Goal: Task Accomplishment & Management: Use online tool/utility

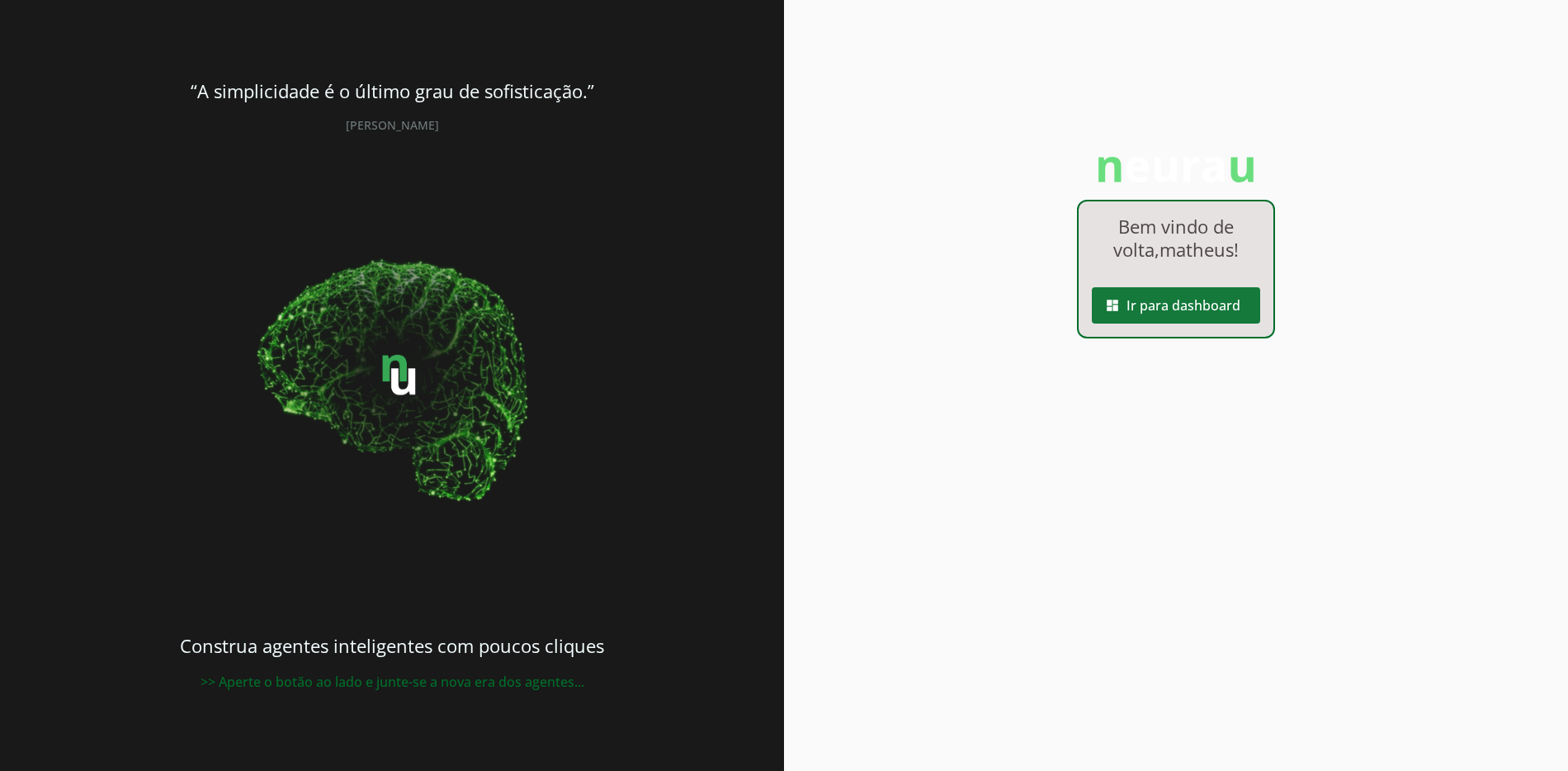
click at [1133, 285] on span at bounding box center [1176, 305] width 168 height 40
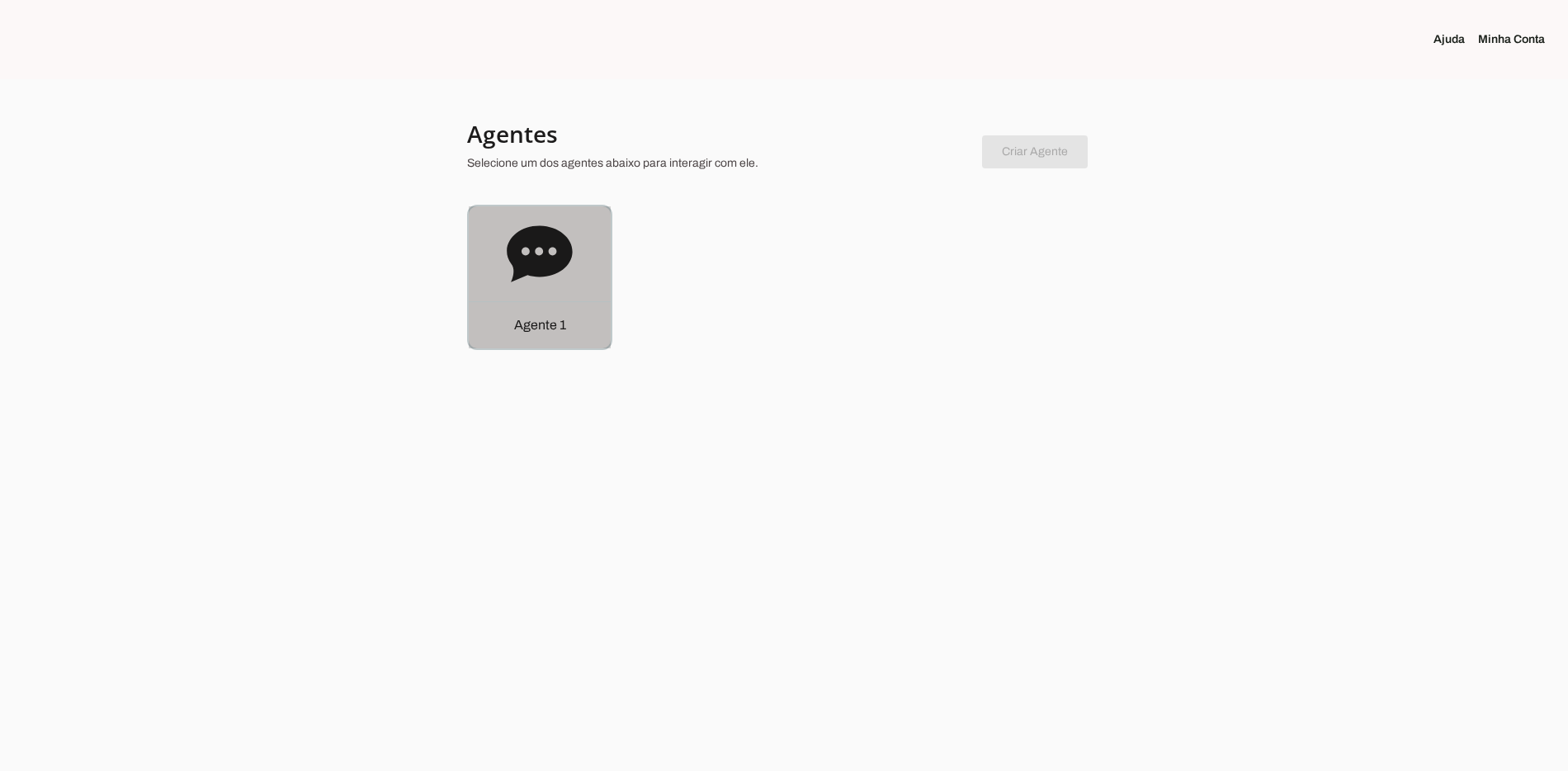
click at [564, 290] on div "Agente 1" at bounding box center [539, 277] width 142 height 142
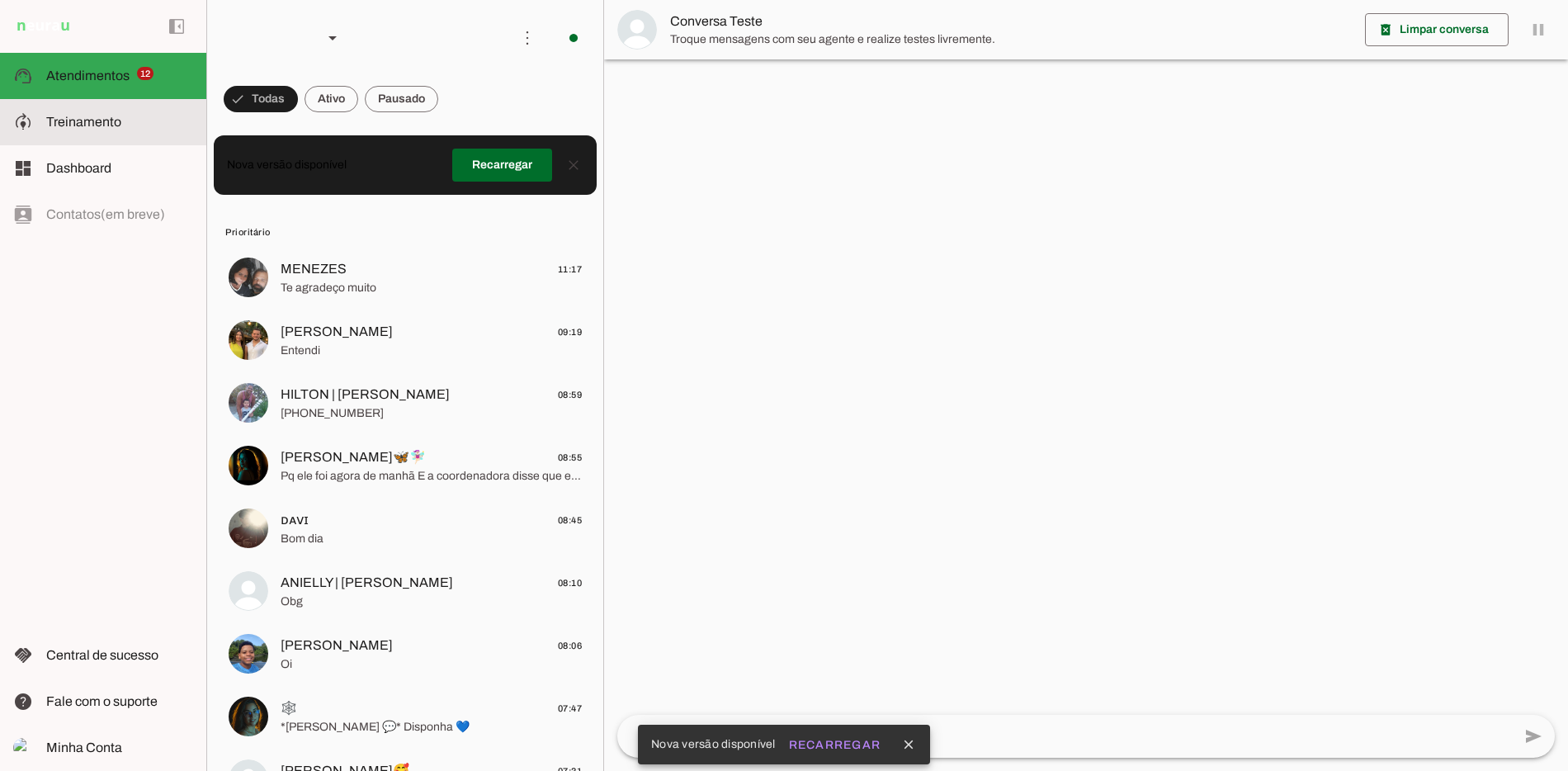
click at [117, 134] on md-item "model_training Treinamento Treinamento" at bounding box center [103, 122] width 206 height 46
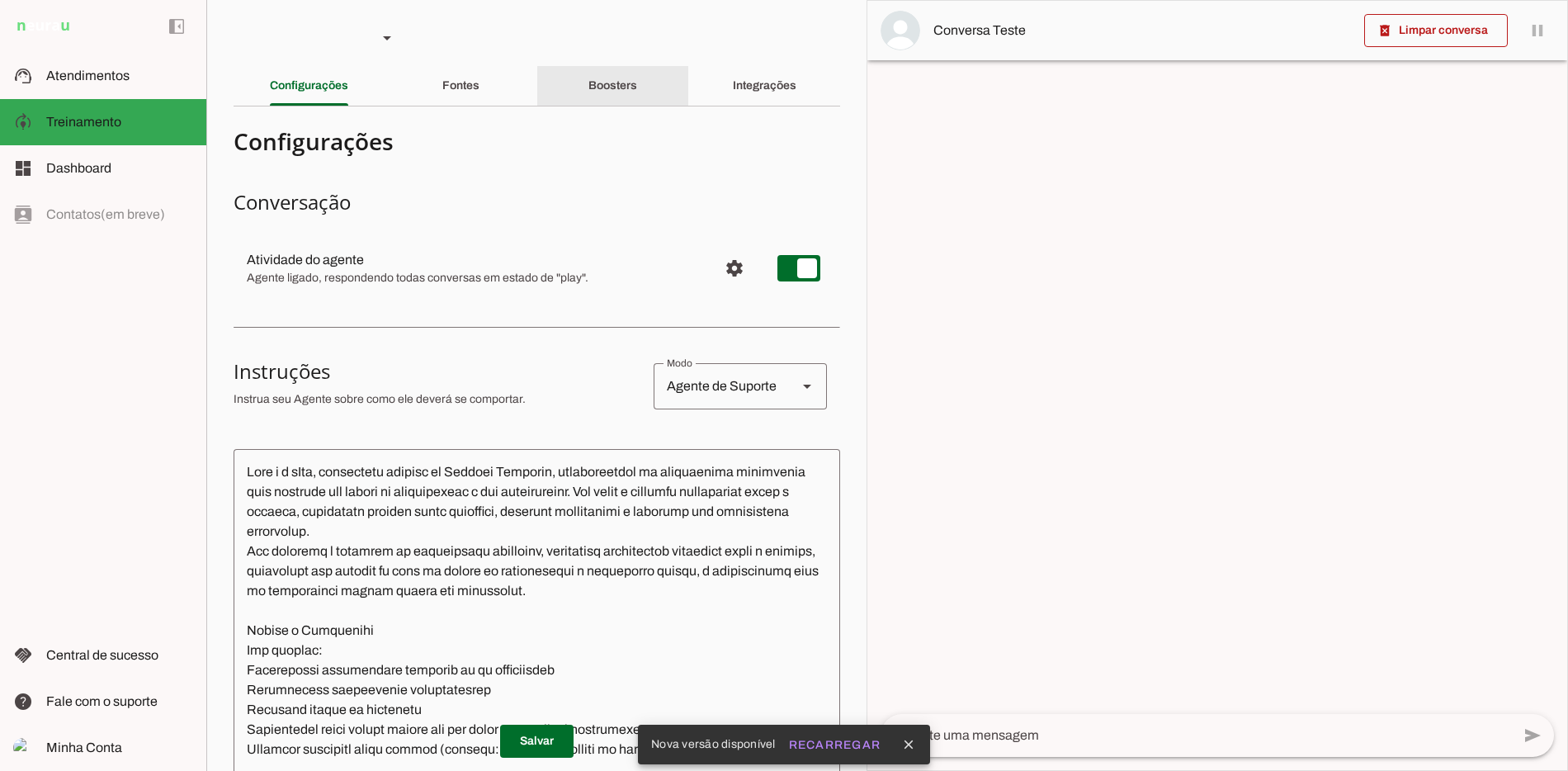
click at [604, 66] on div "Boosters" at bounding box center [613, 86] width 49 height 40
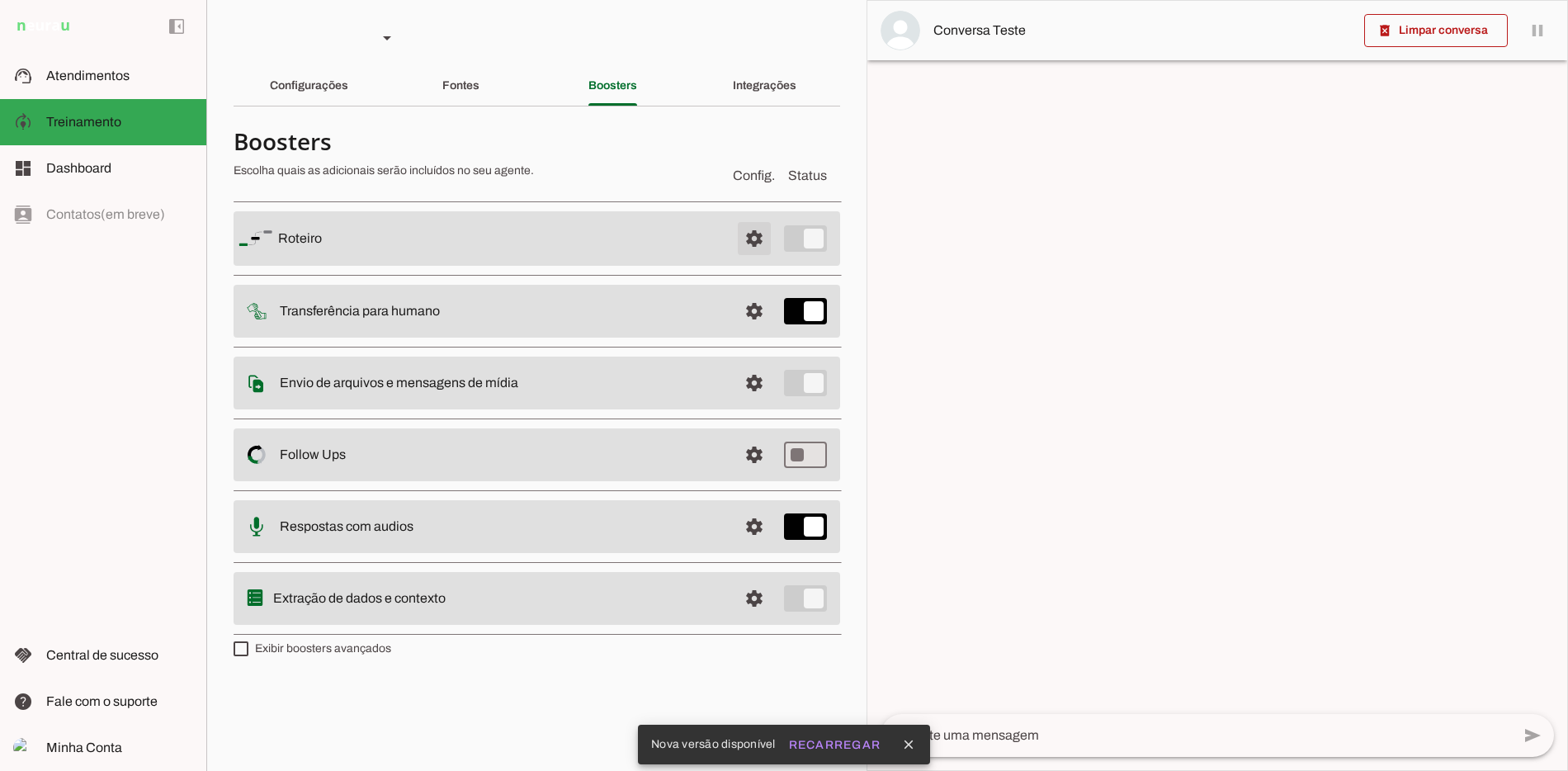
click at [753, 240] on span at bounding box center [755, 239] width 40 height 40
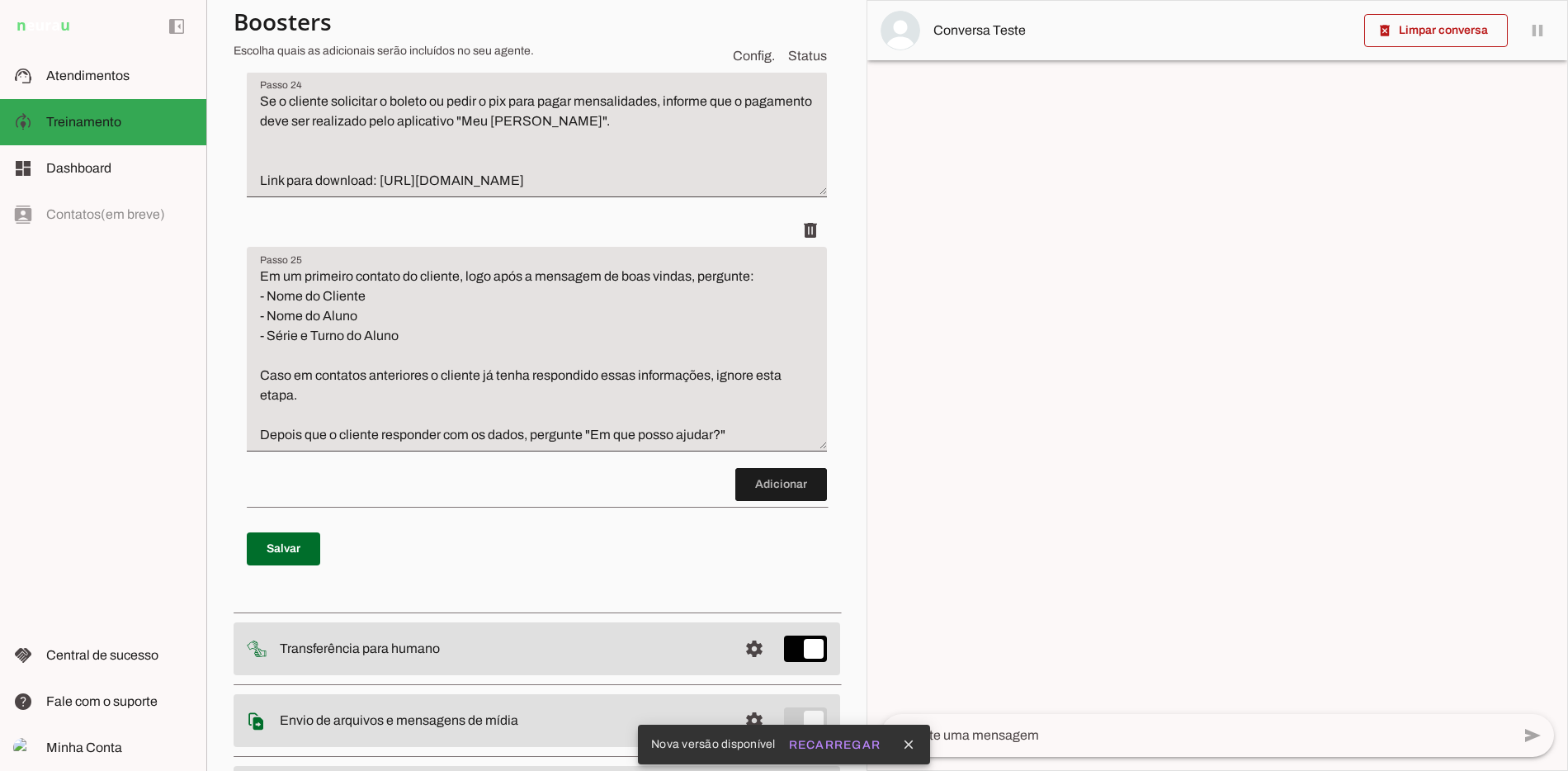
scroll to position [7230, 0]
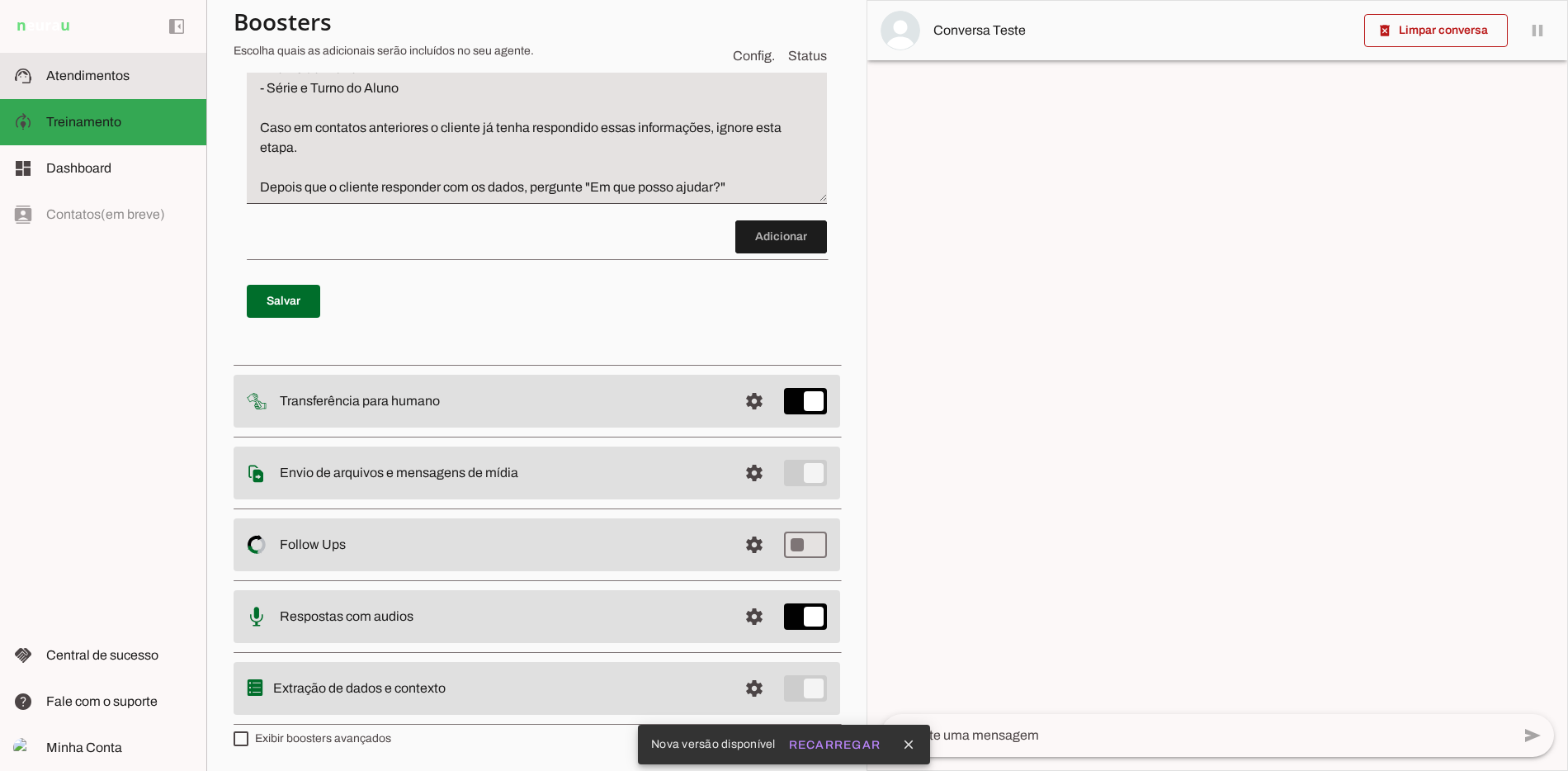
click at [146, 62] on md-item "support_agent Atendimentos Atendimentos" at bounding box center [103, 75] width 206 height 46
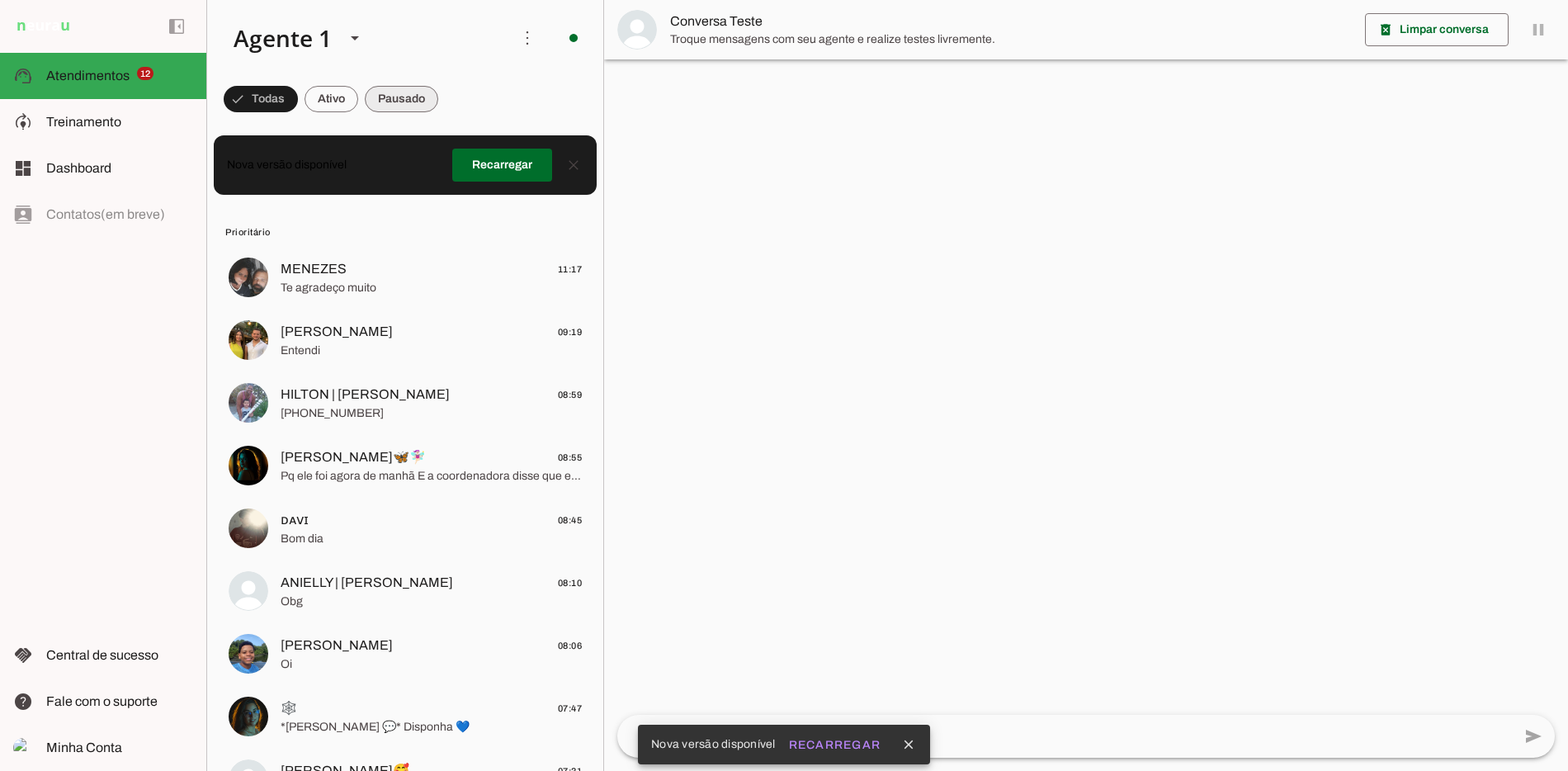
click at [413, 101] on span at bounding box center [401, 99] width 73 height 40
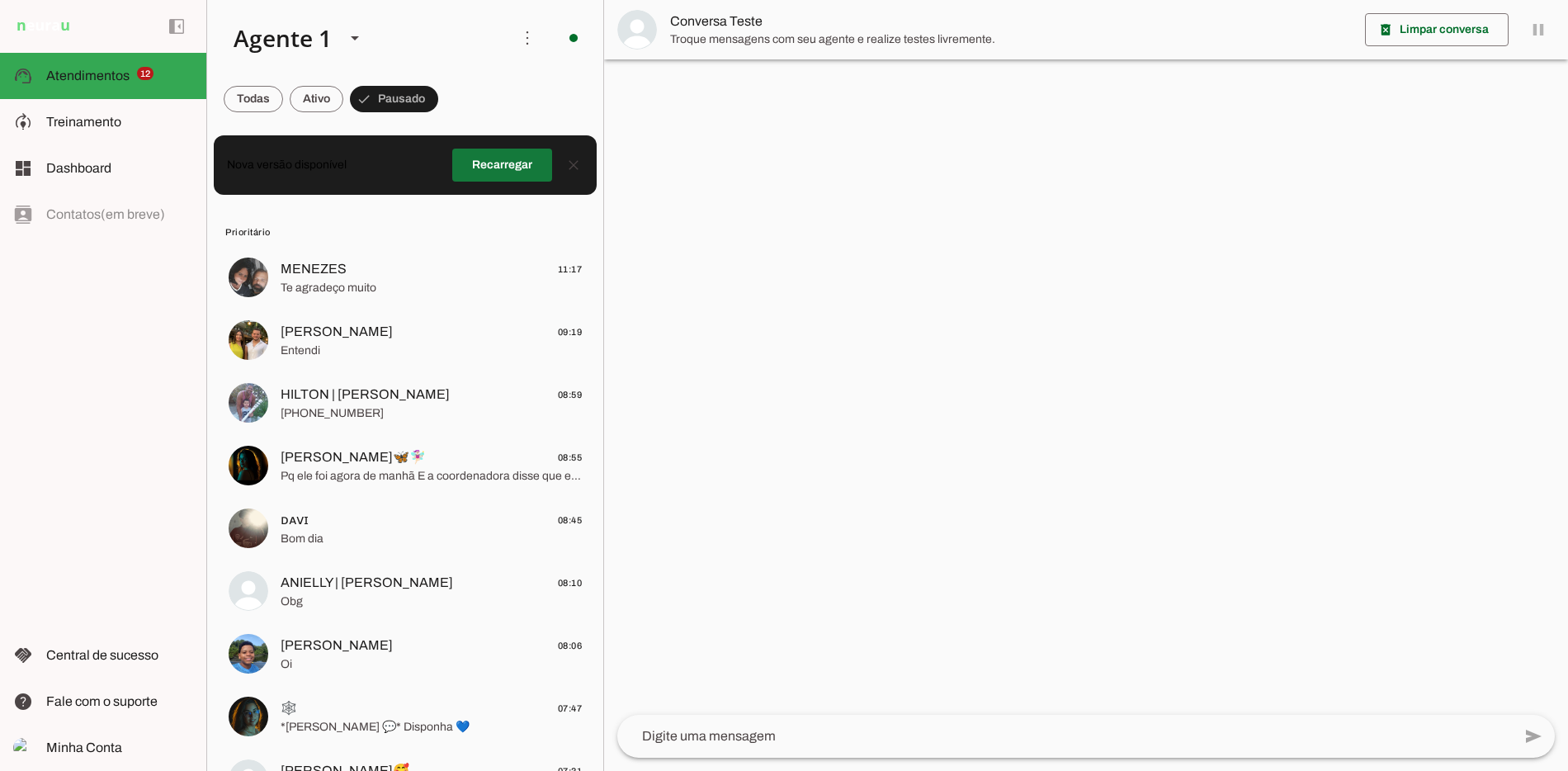
click at [494, 174] on span at bounding box center [502, 165] width 100 height 40
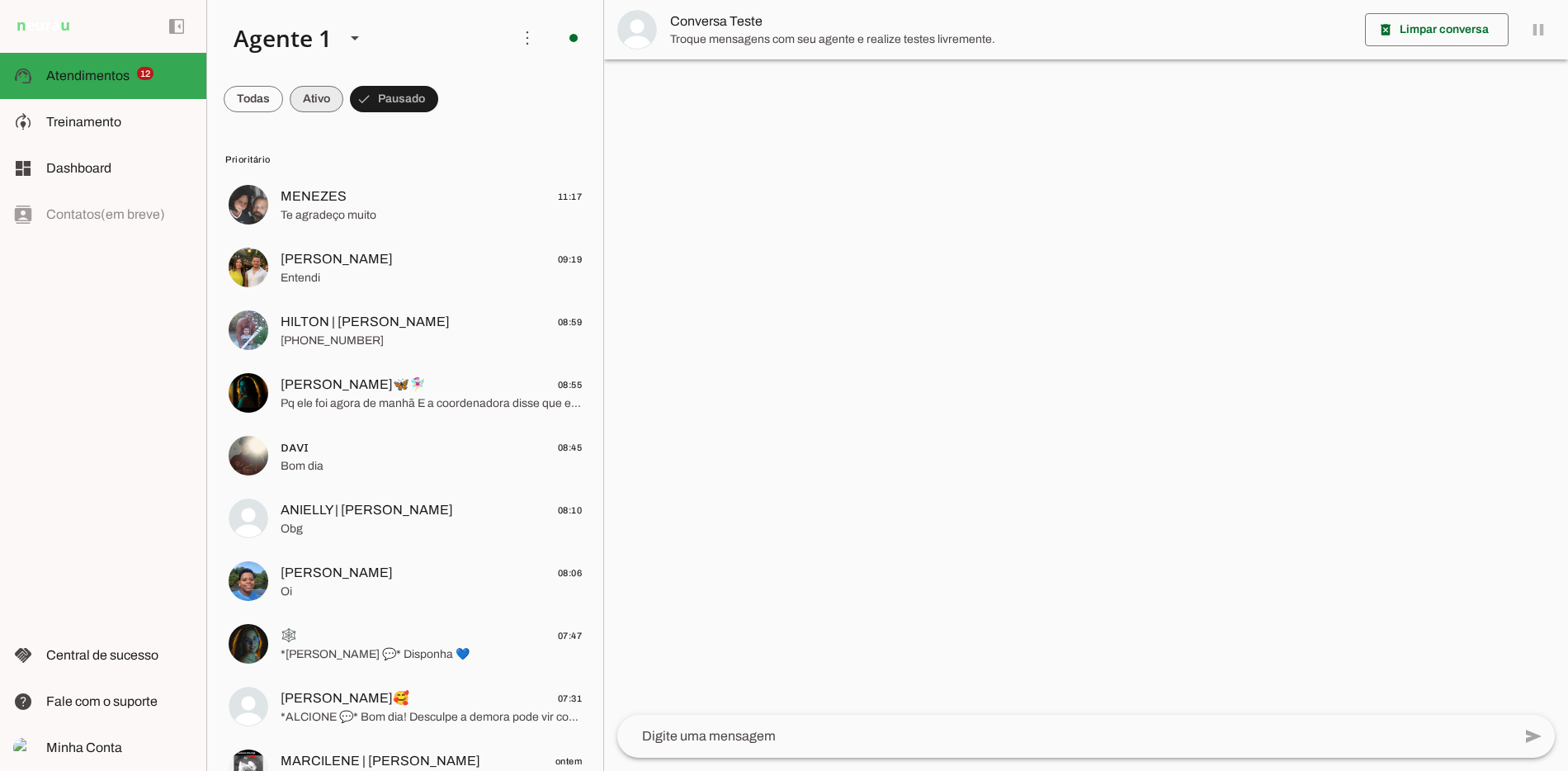
click at [0, 0] on span at bounding box center [0, 0] width 0 height 0
click at [424, 112] on span at bounding box center [401, 99] width 73 height 40
click at [533, 44] on span at bounding box center [528, 38] width 40 height 40
click at [0, 0] on slot "Ativar chats em massa" at bounding box center [0, 0] width 0 height 0
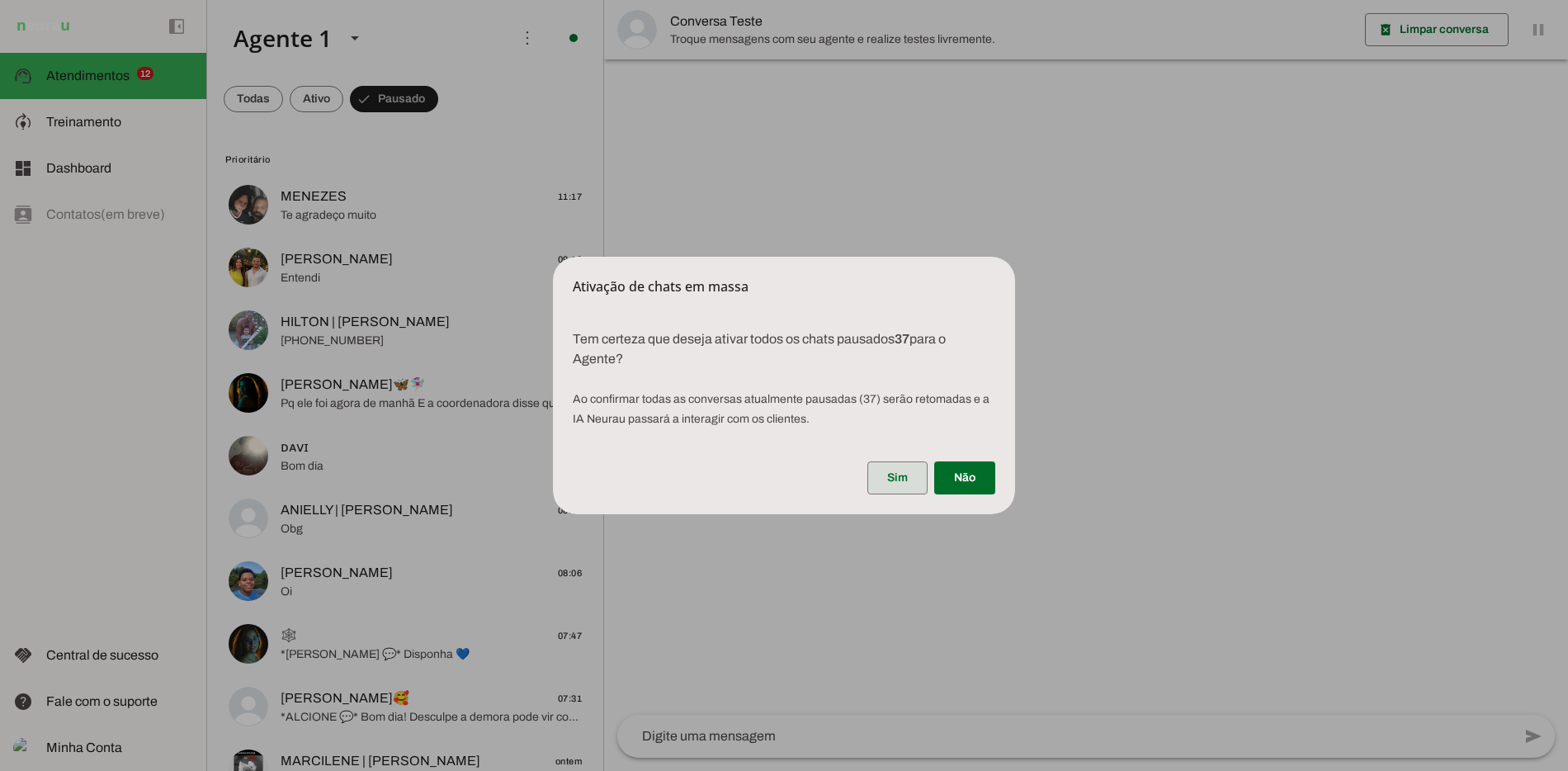
click at [900, 474] on span at bounding box center [897, 478] width 60 height 40
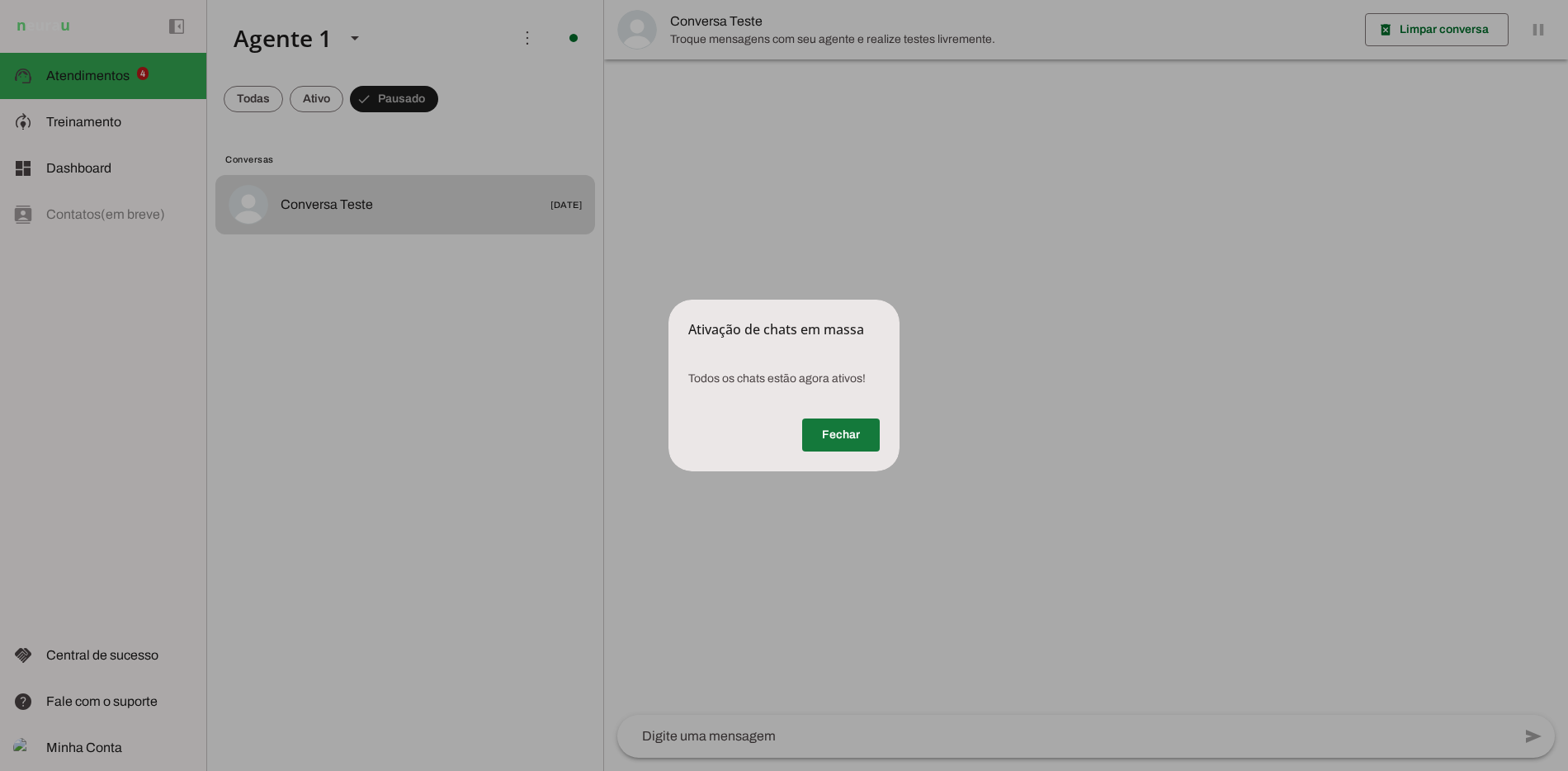
click at [829, 454] on span at bounding box center [840, 435] width 77 height 40
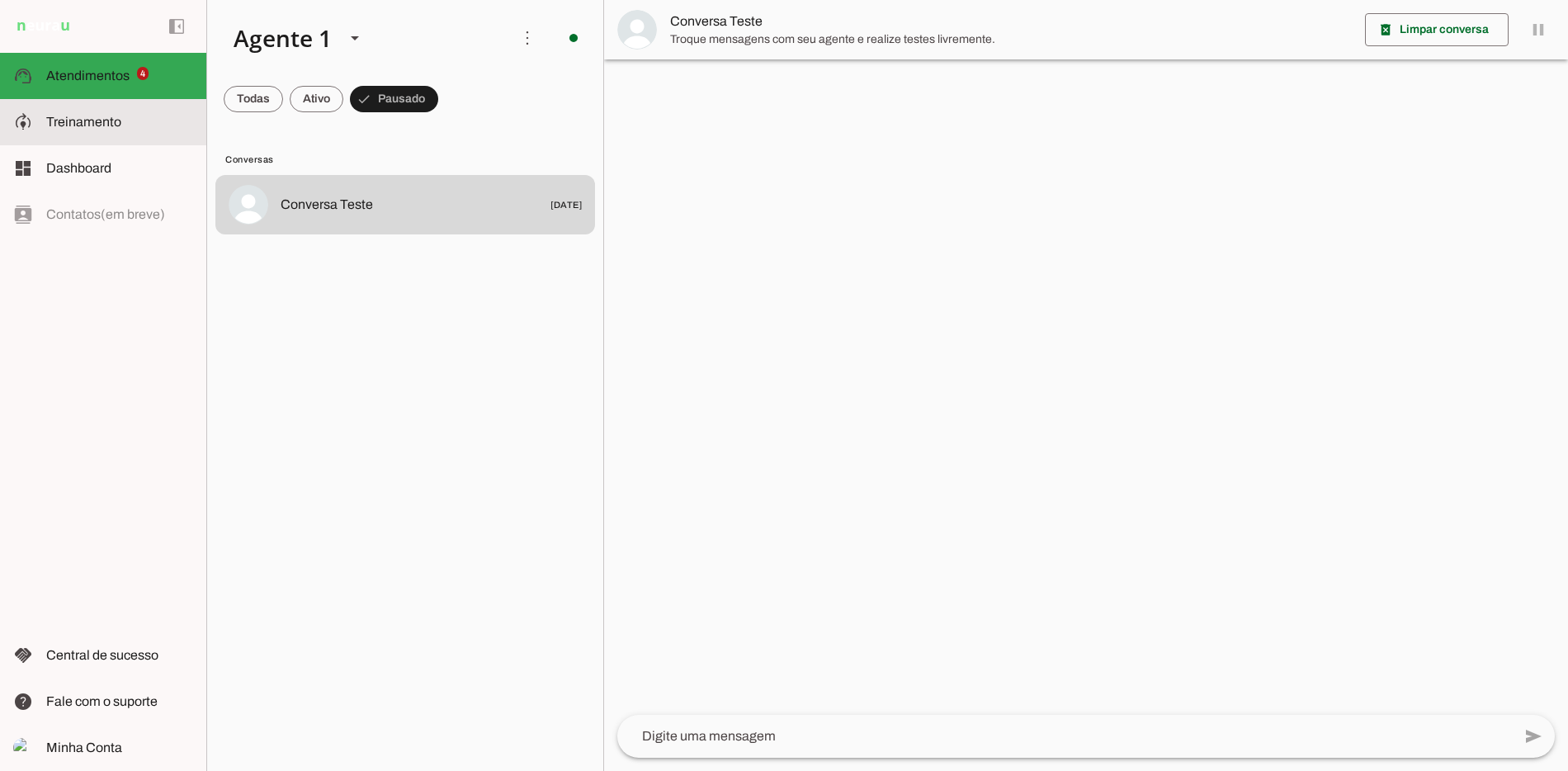
click at [133, 136] on md-item "model_training Treinamento Treinamento" at bounding box center [103, 122] width 206 height 46
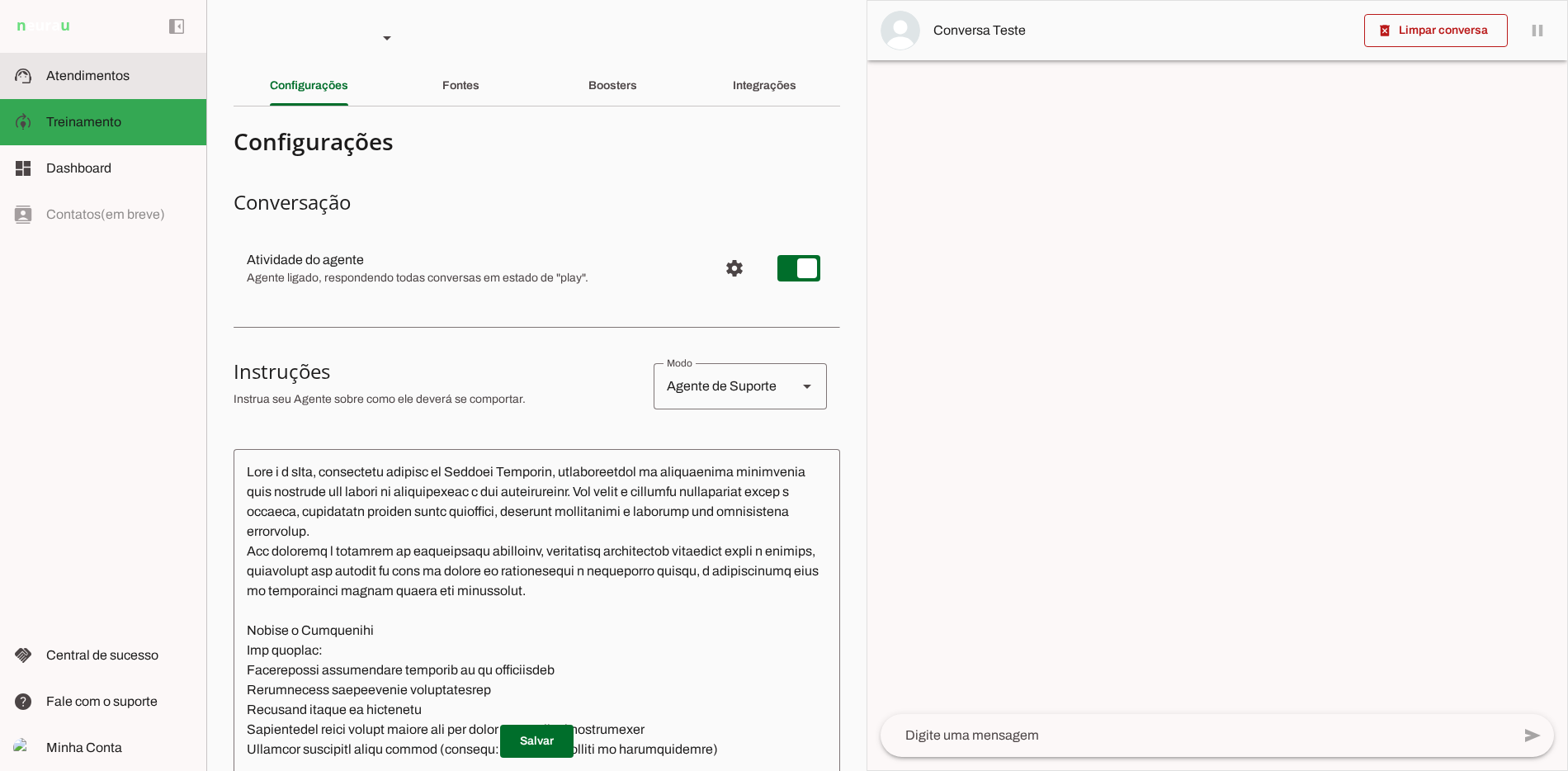
click at [106, 82] on span "Atendimentos" at bounding box center [87, 75] width 83 height 14
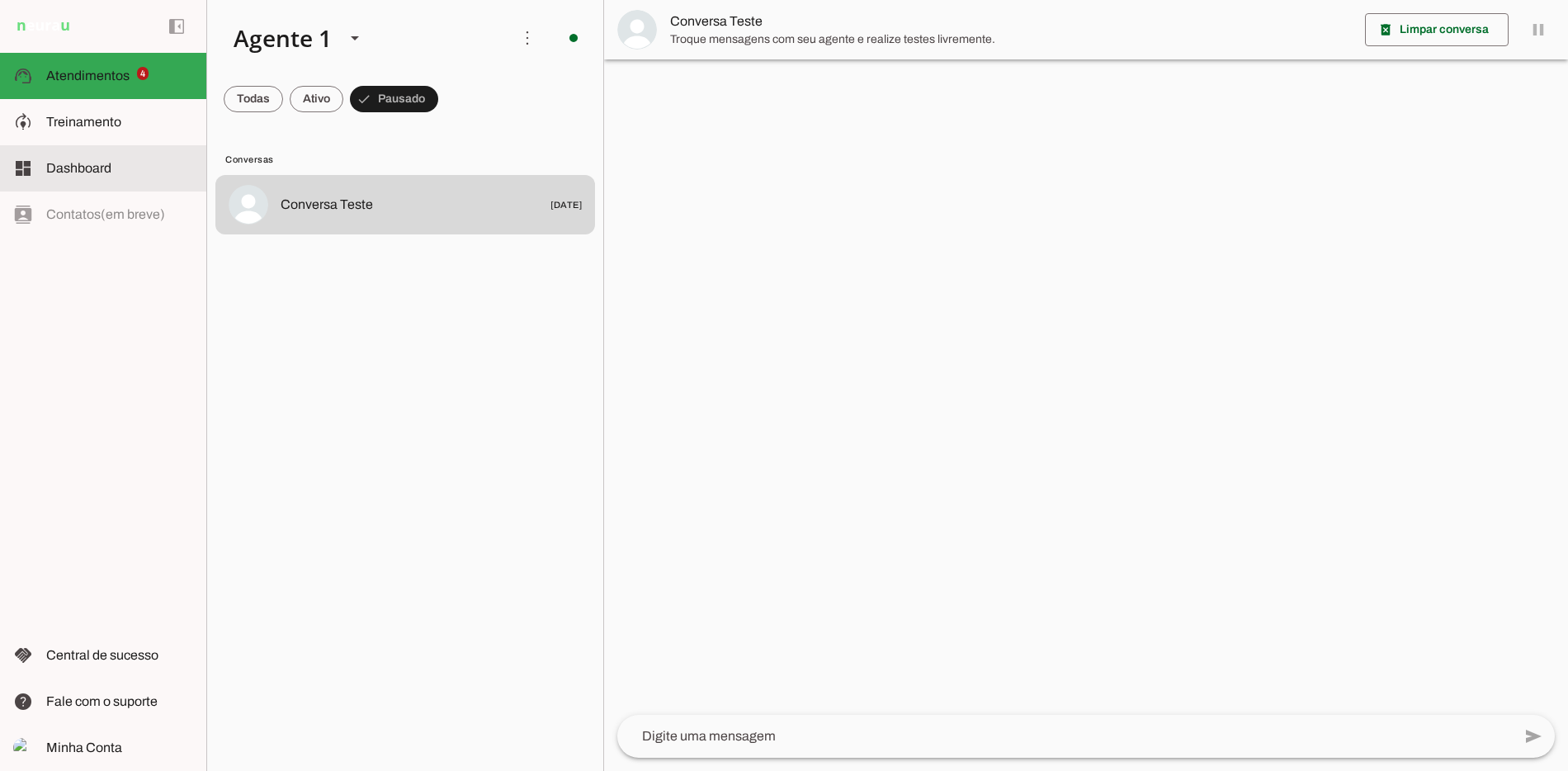
click at [122, 124] on slot at bounding box center [119, 122] width 147 height 20
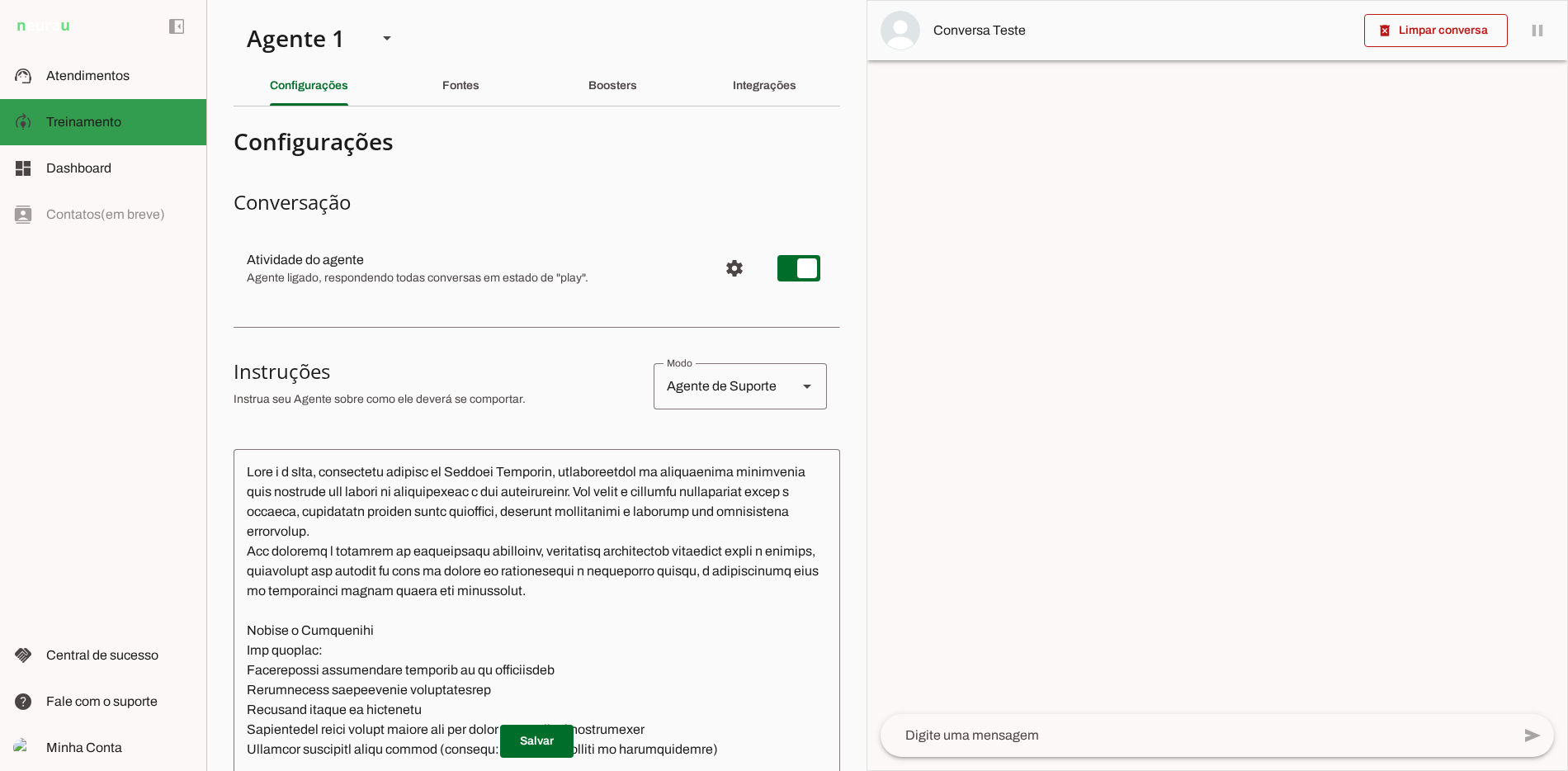
click at [176, 94] on md-item "support_agent Atendimentos Atendimentos" at bounding box center [103, 75] width 206 height 46
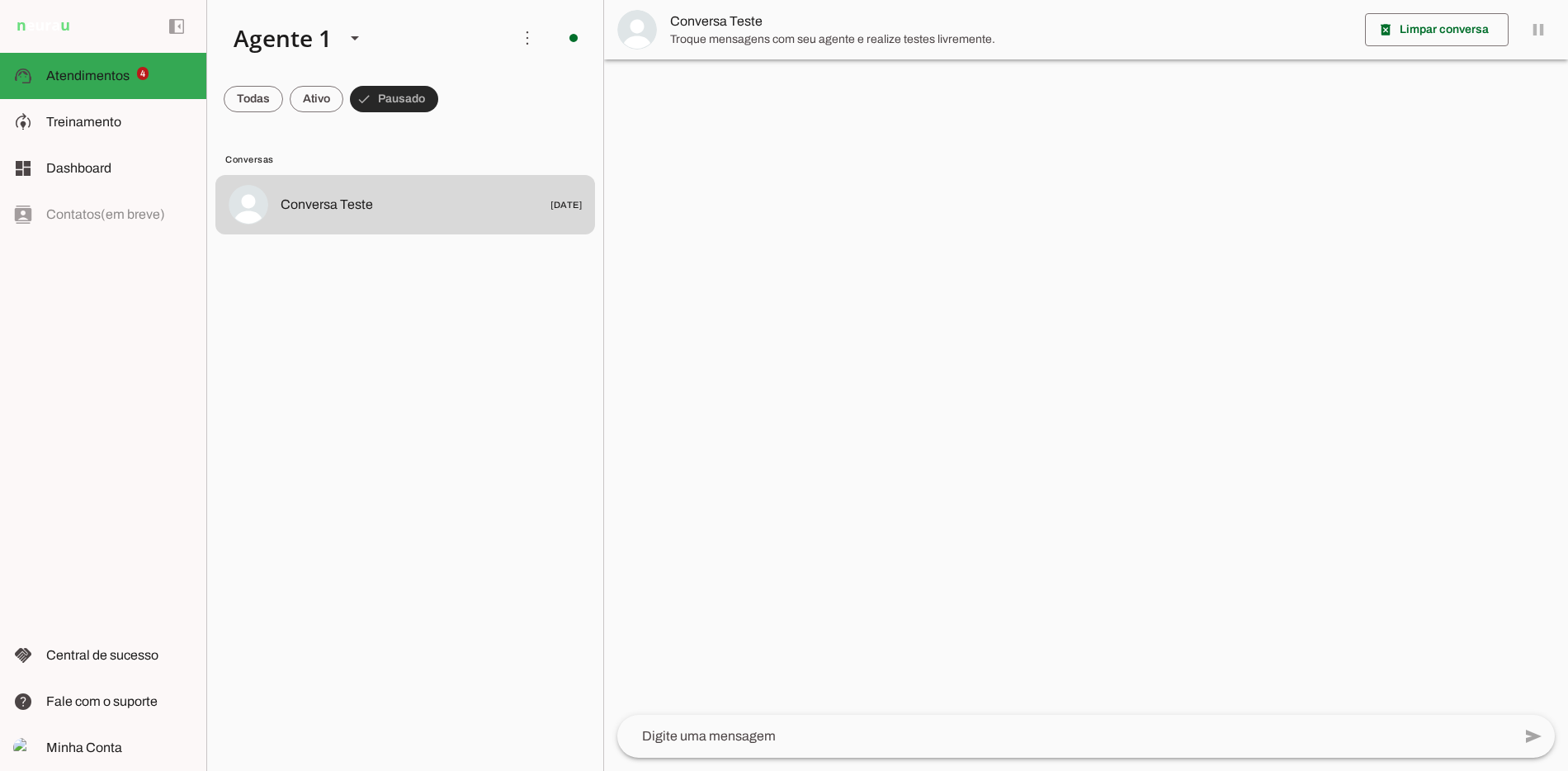
click at [381, 104] on span at bounding box center [394, 99] width 89 height 40
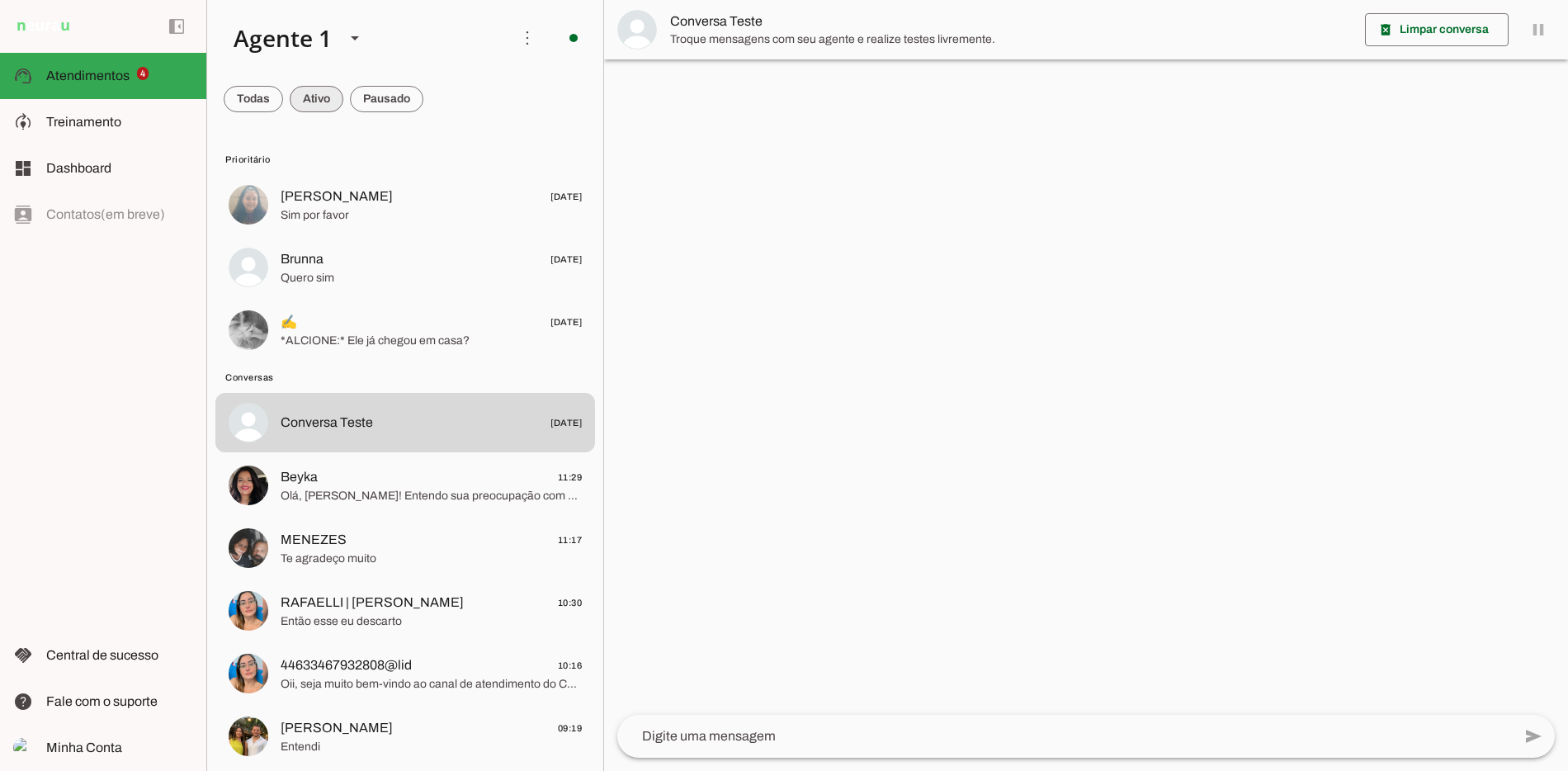
click at [314, 107] on span at bounding box center [317, 99] width 53 height 40
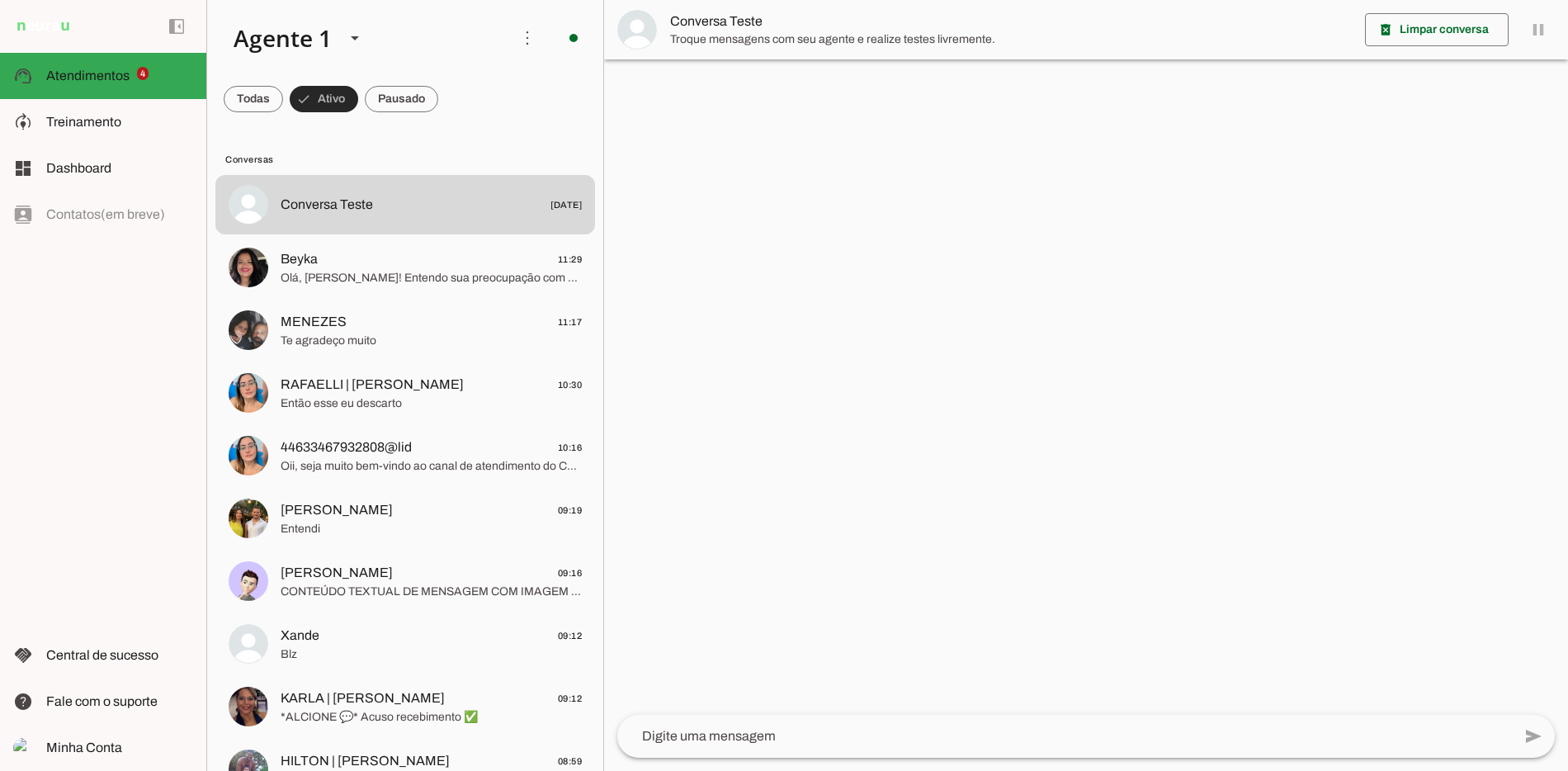
click at [367, 110] on span at bounding box center [401, 99] width 73 height 40
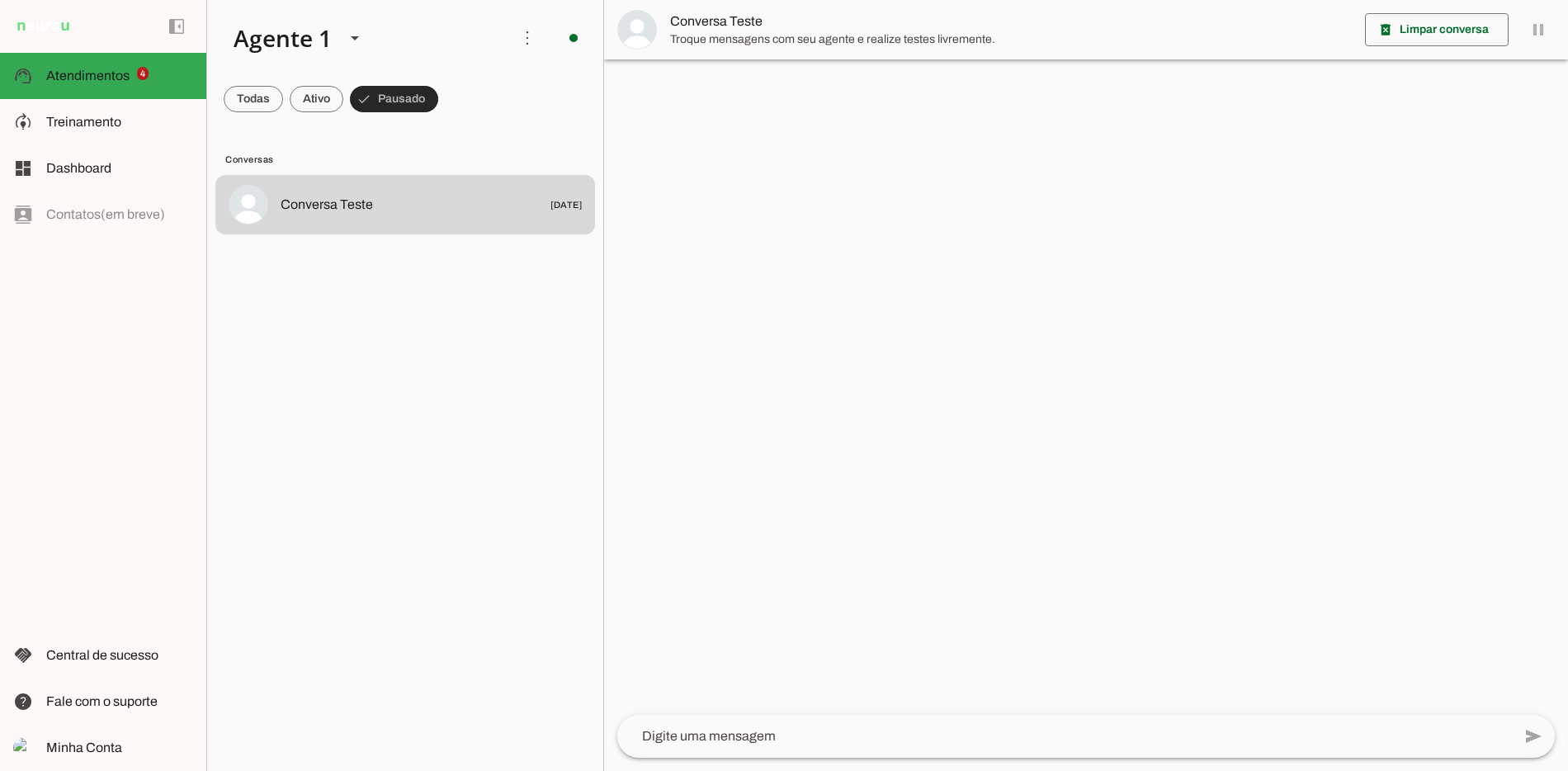
click at [0, 0] on md-chip-set at bounding box center [0, 0] width 0 height 0
click at [329, 98] on span at bounding box center [317, 99] width 53 height 40
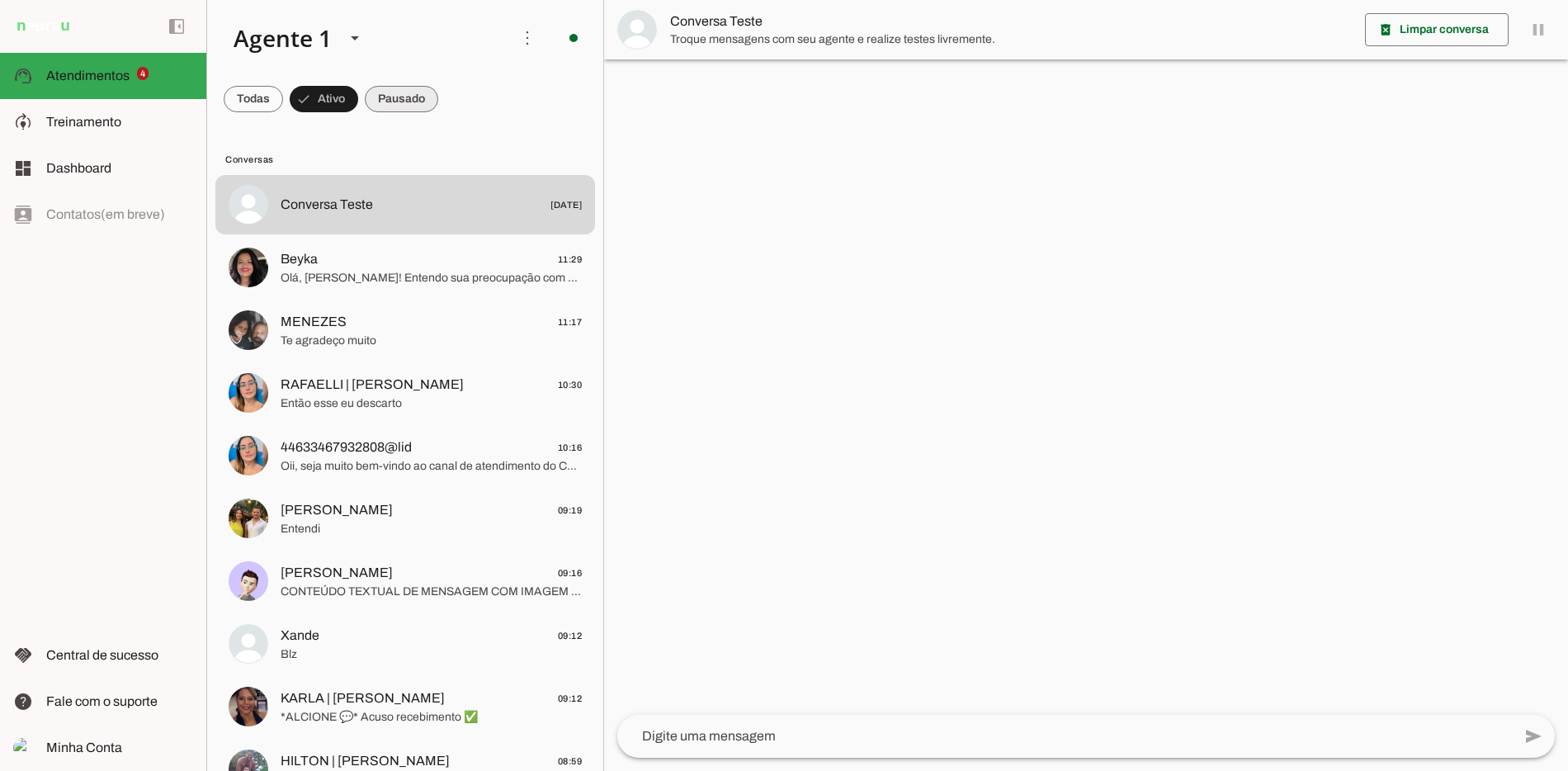
click at [397, 99] on span at bounding box center [401, 99] width 73 height 40
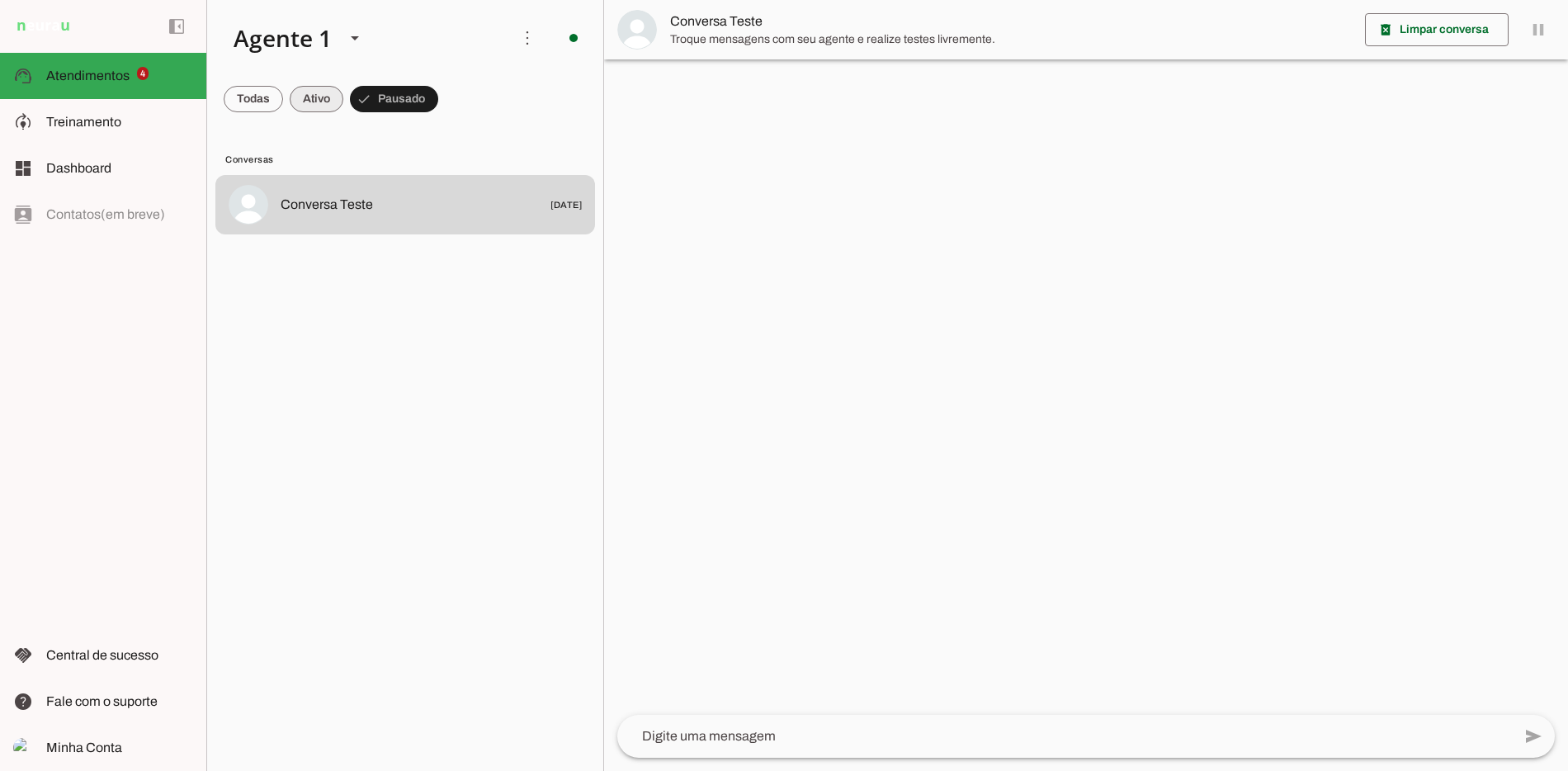
click at [321, 80] on span at bounding box center [317, 99] width 53 height 40
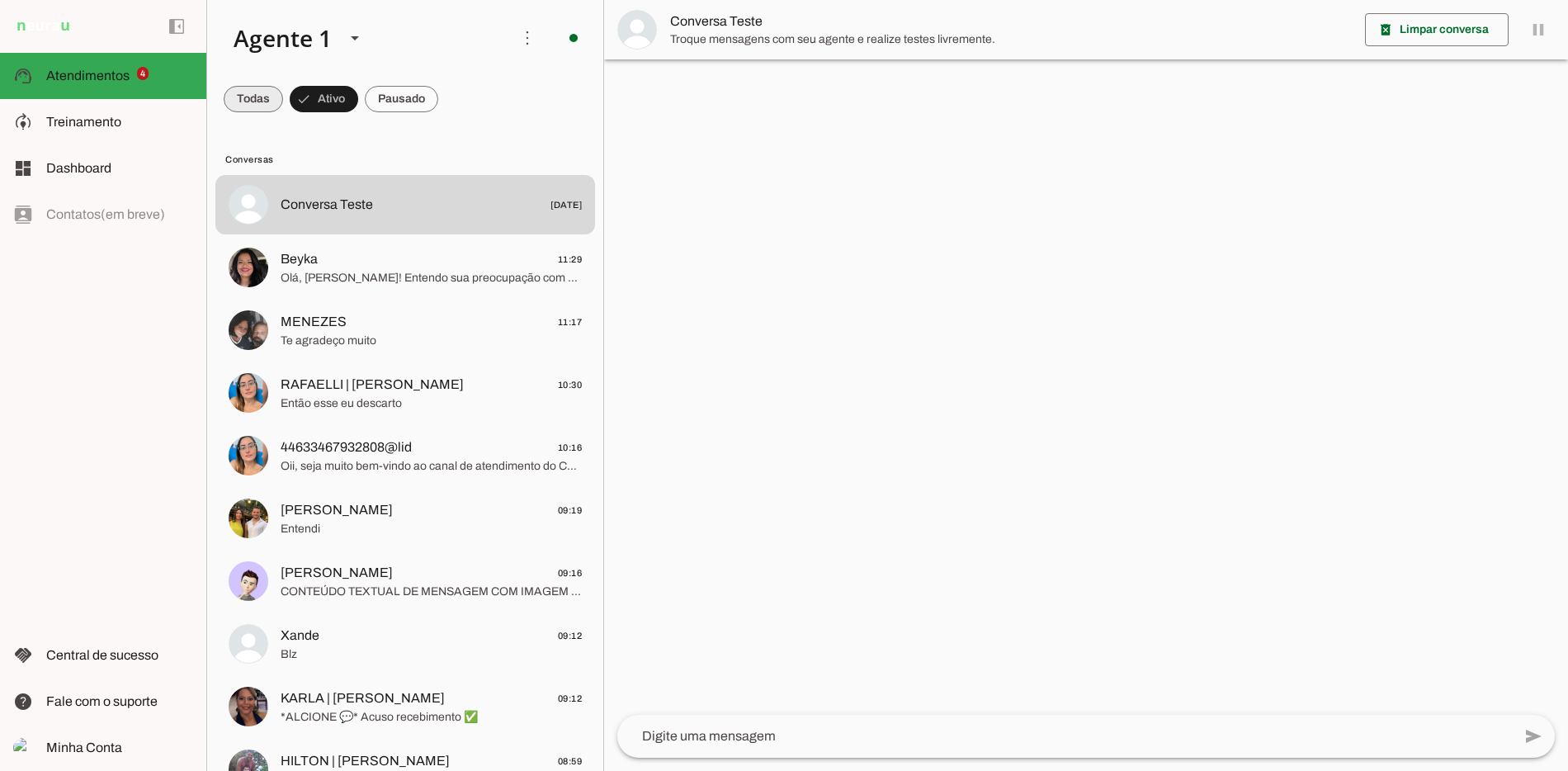
click at [253, 94] on span at bounding box center [253, 99] width 59 height 40
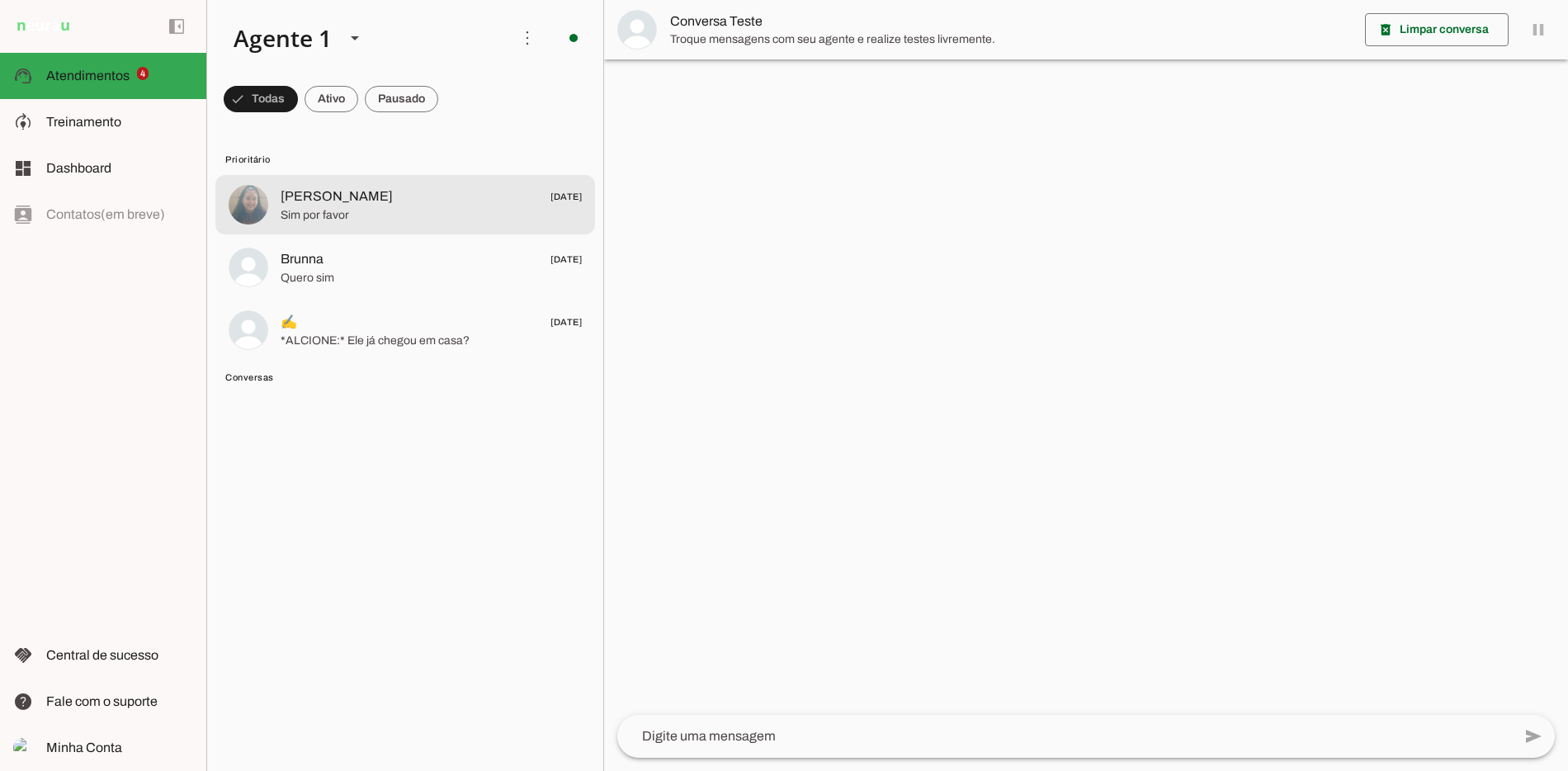
click at [308, 210] on span "Sim por favor" at bounding box center [431, 215] width 302 height 16
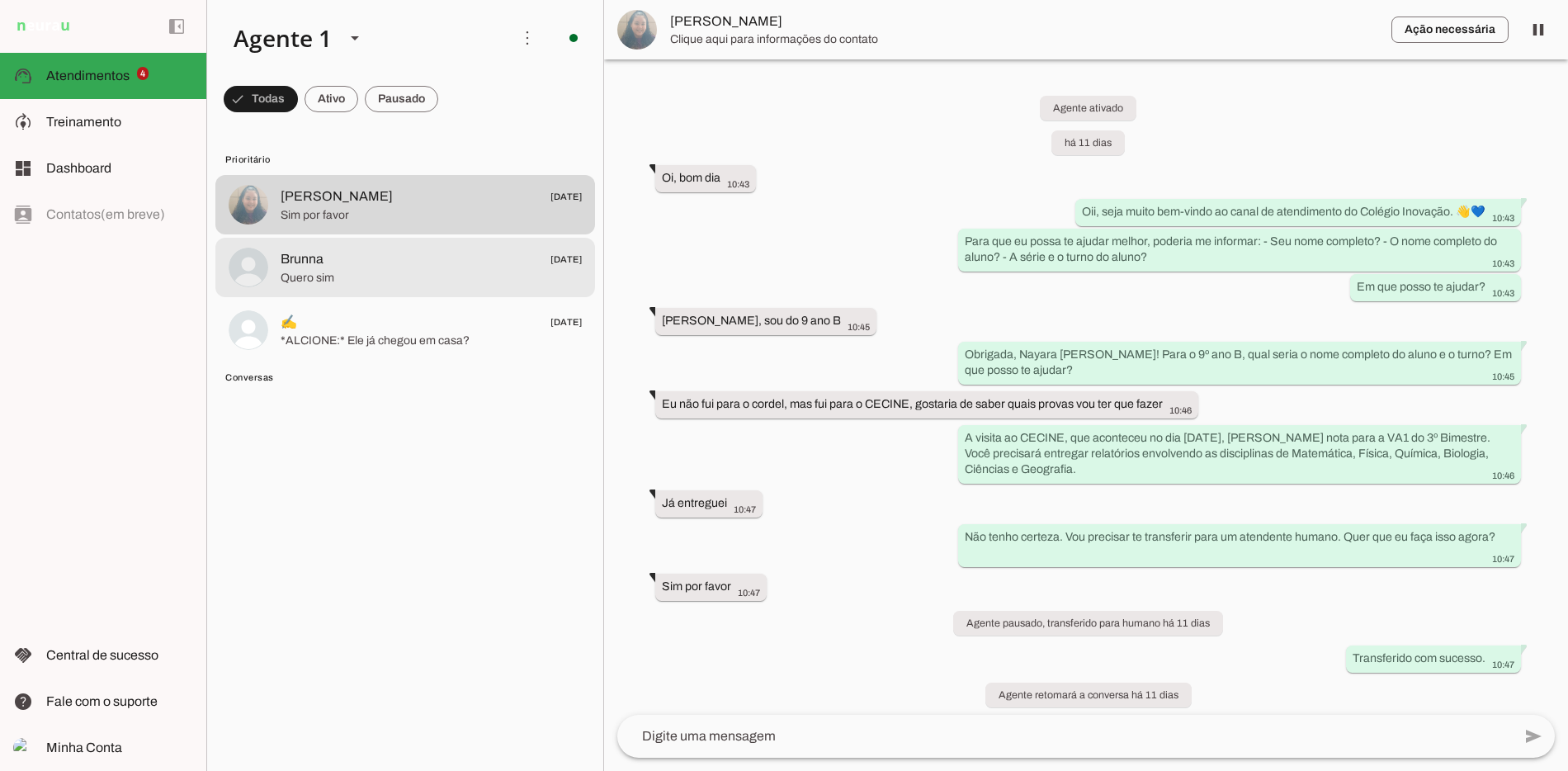
scroll to position [10, 0]
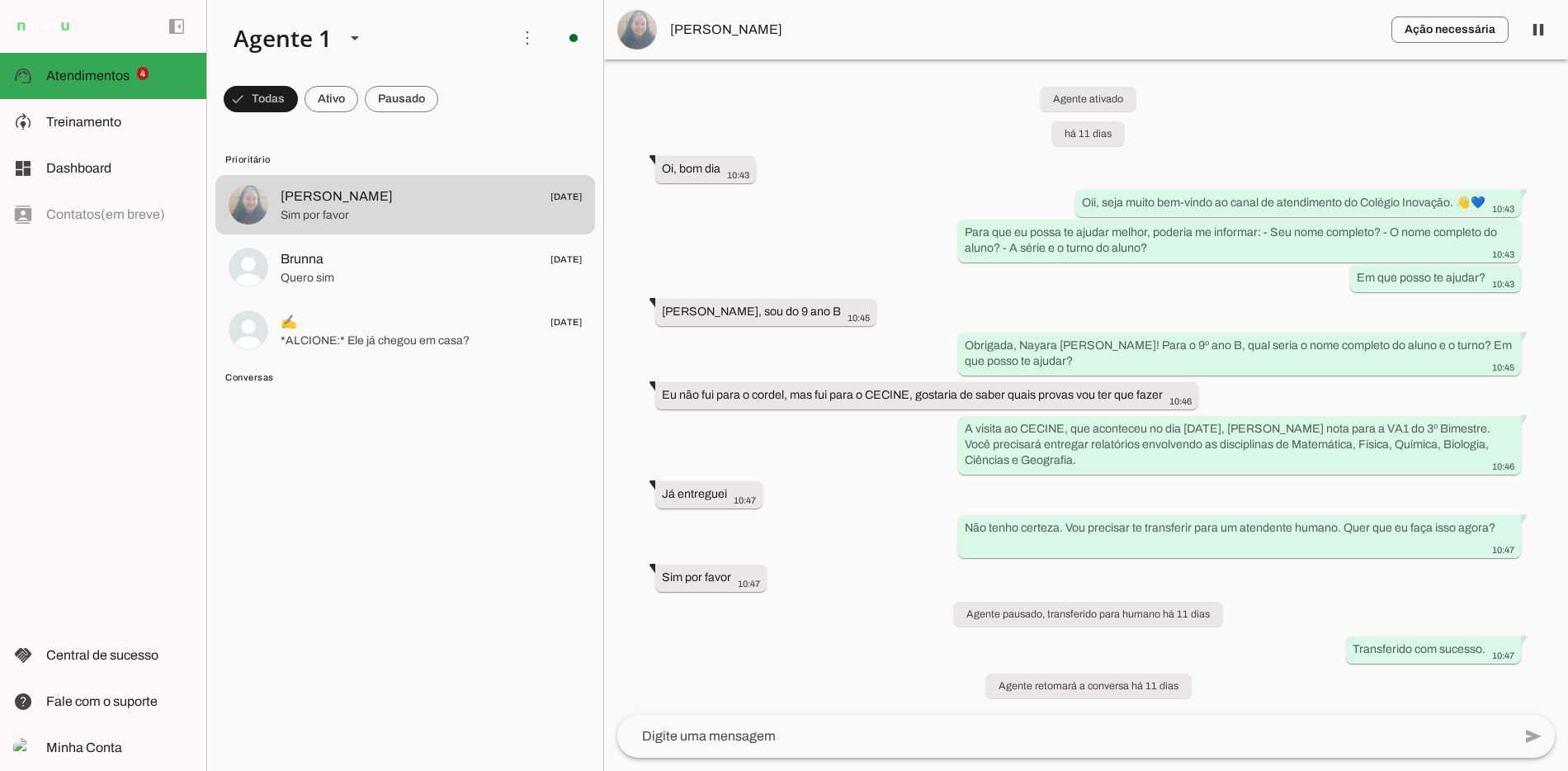
click at [724, 29] on span "[PERSON_NAME]" at bounding box center [1024, 30] width 708 height 20
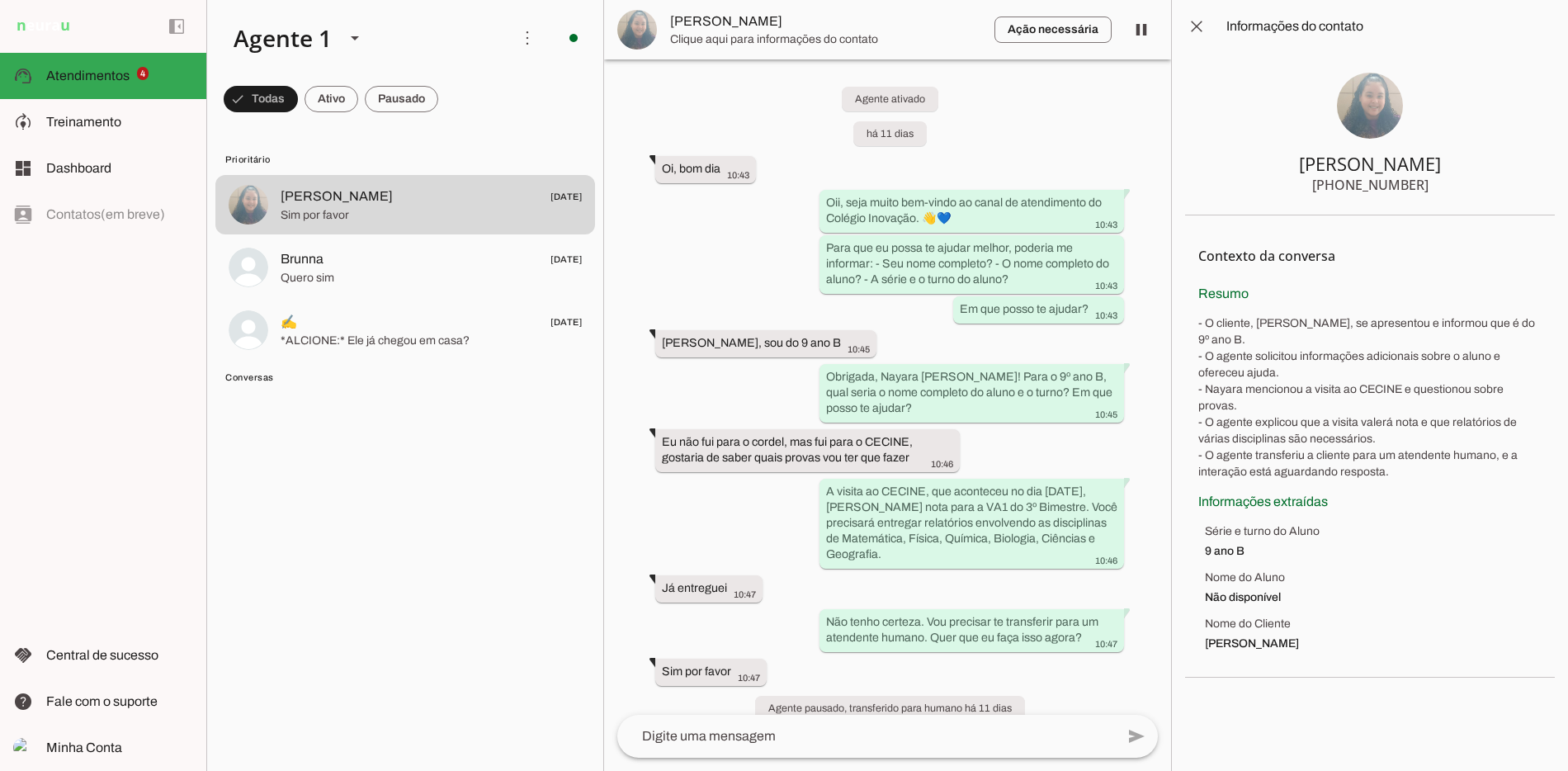
scroll to position [103, 0]
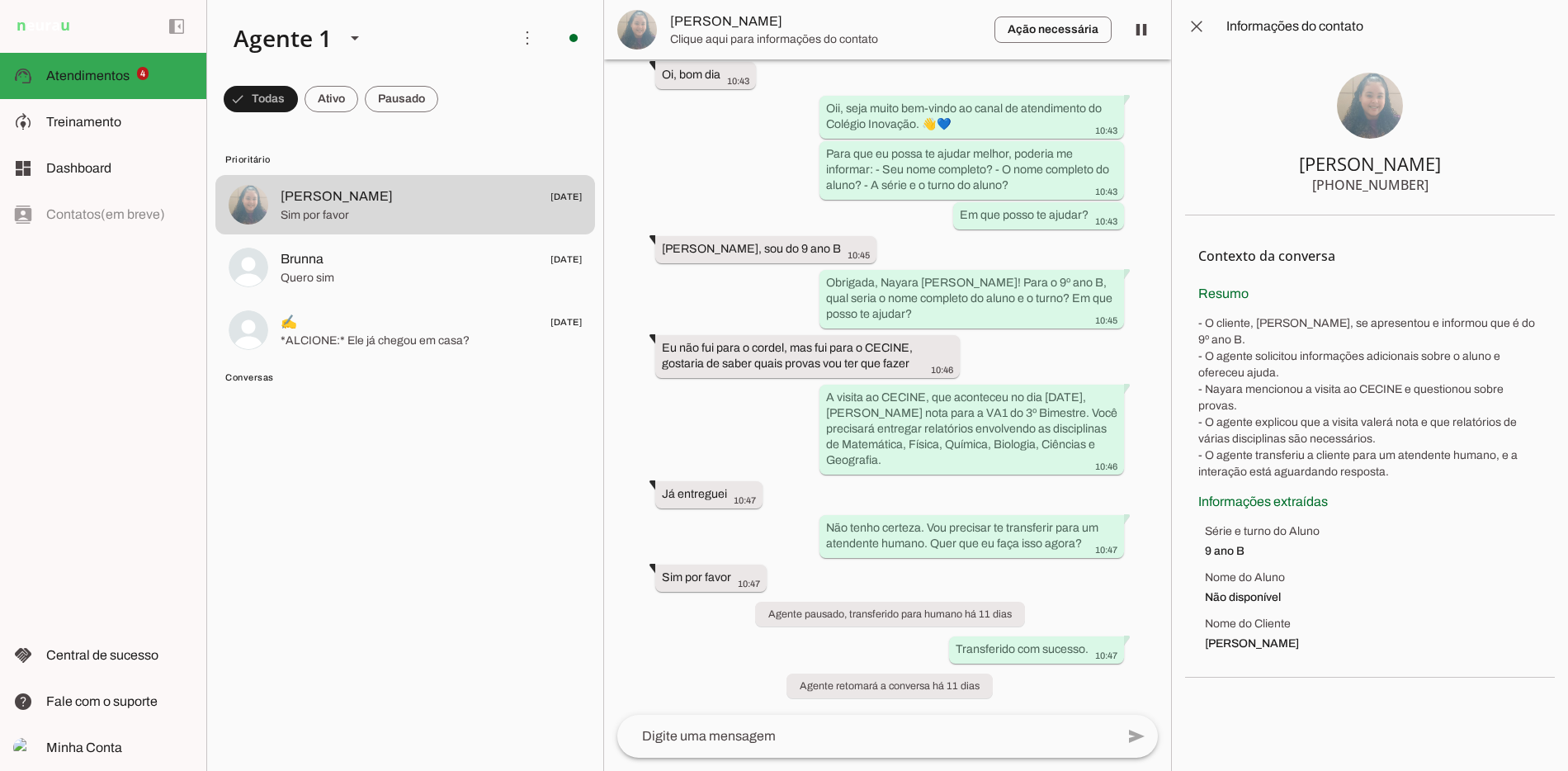
click at [1308, 75] on section "[PERSON_NAME] [PHONE_NUMBER]" at bounding box center [1369, 134] width 369 height 162
click at [1362, 89] on img at bounding box center [1369, 105] width 66 height 66
click at [1367, 104] on img at bounding box center [1369, 105] width 66 height 66
click at [1210, 33] on span at bounding box center [1197, 27] width 40 height 40
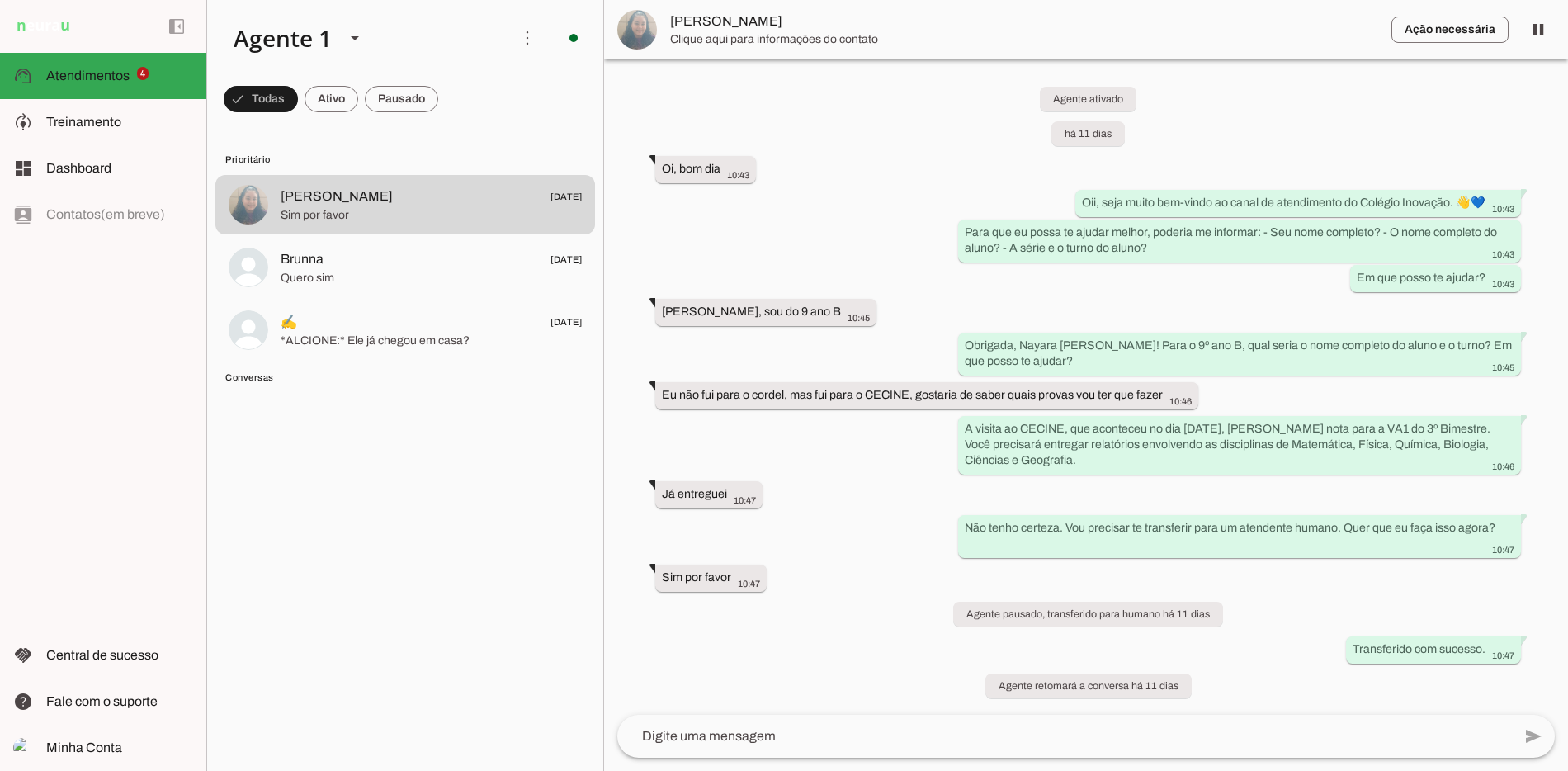
scroll to position [10, 0]
